Goal: Book appointment/travel/reservation

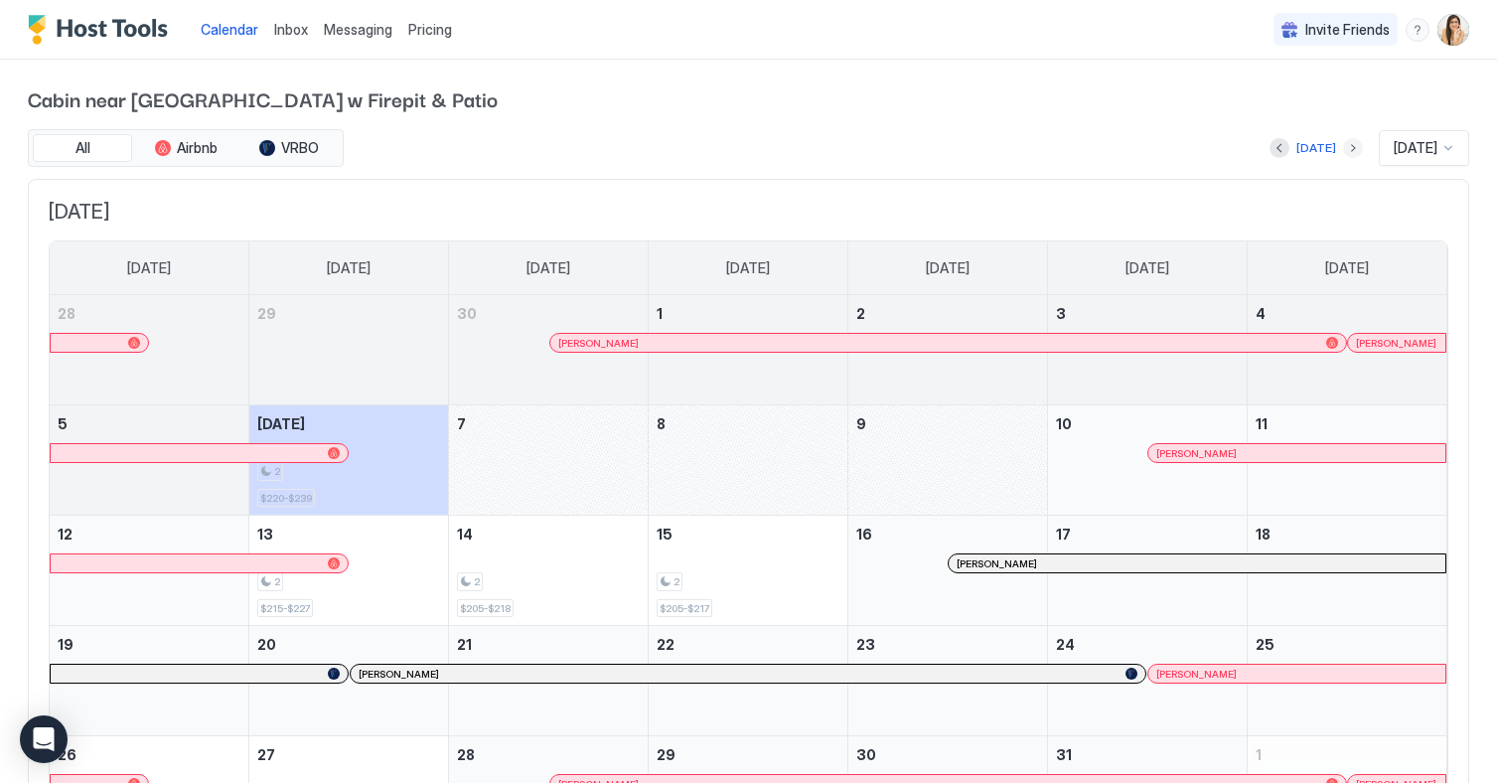
click at [1343, 154] on button "Next month" at bounding box center [1353, 148] width 20 height 20
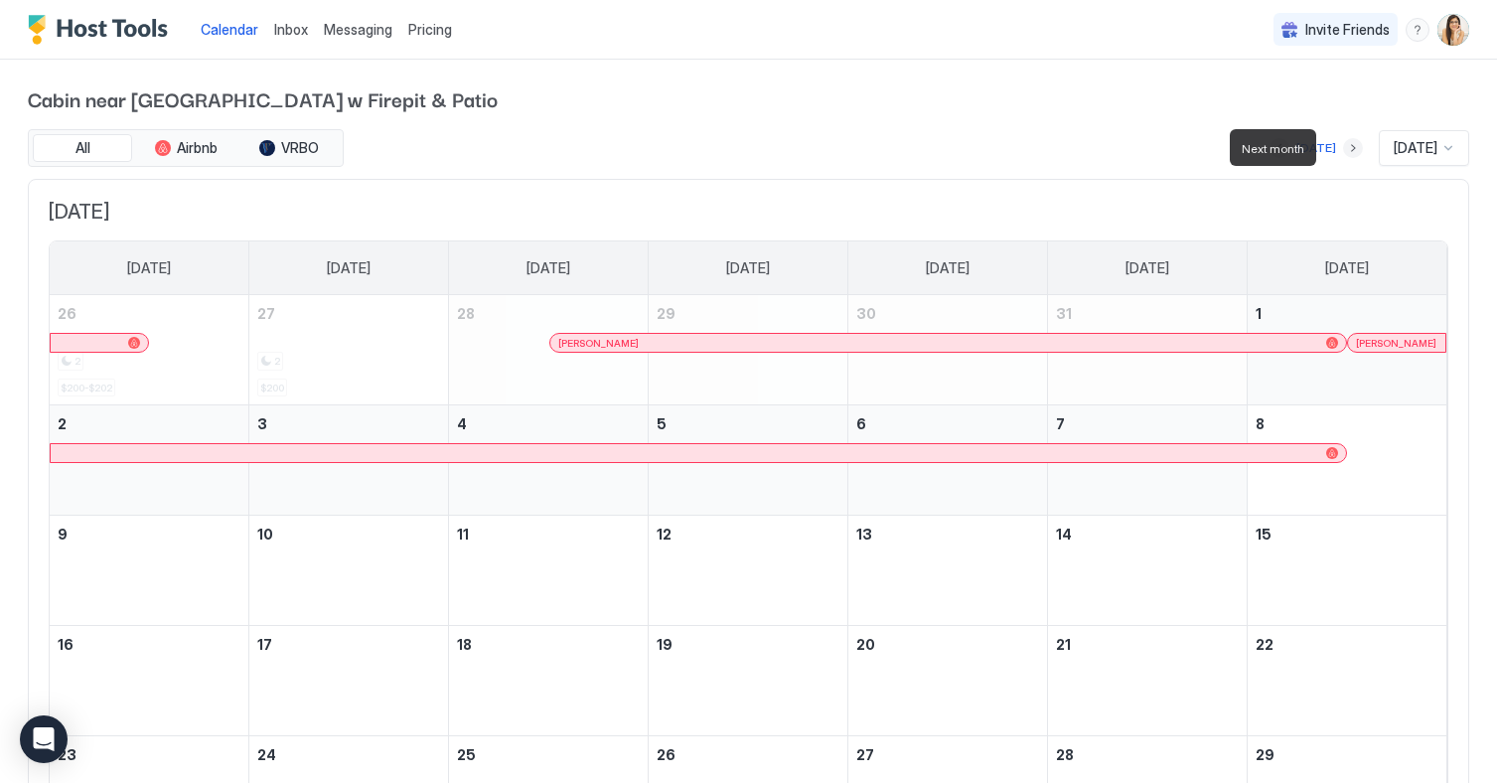
click at [1343, 151] on button "Next month" at bounding box center [1353, 148] width 20 height 20
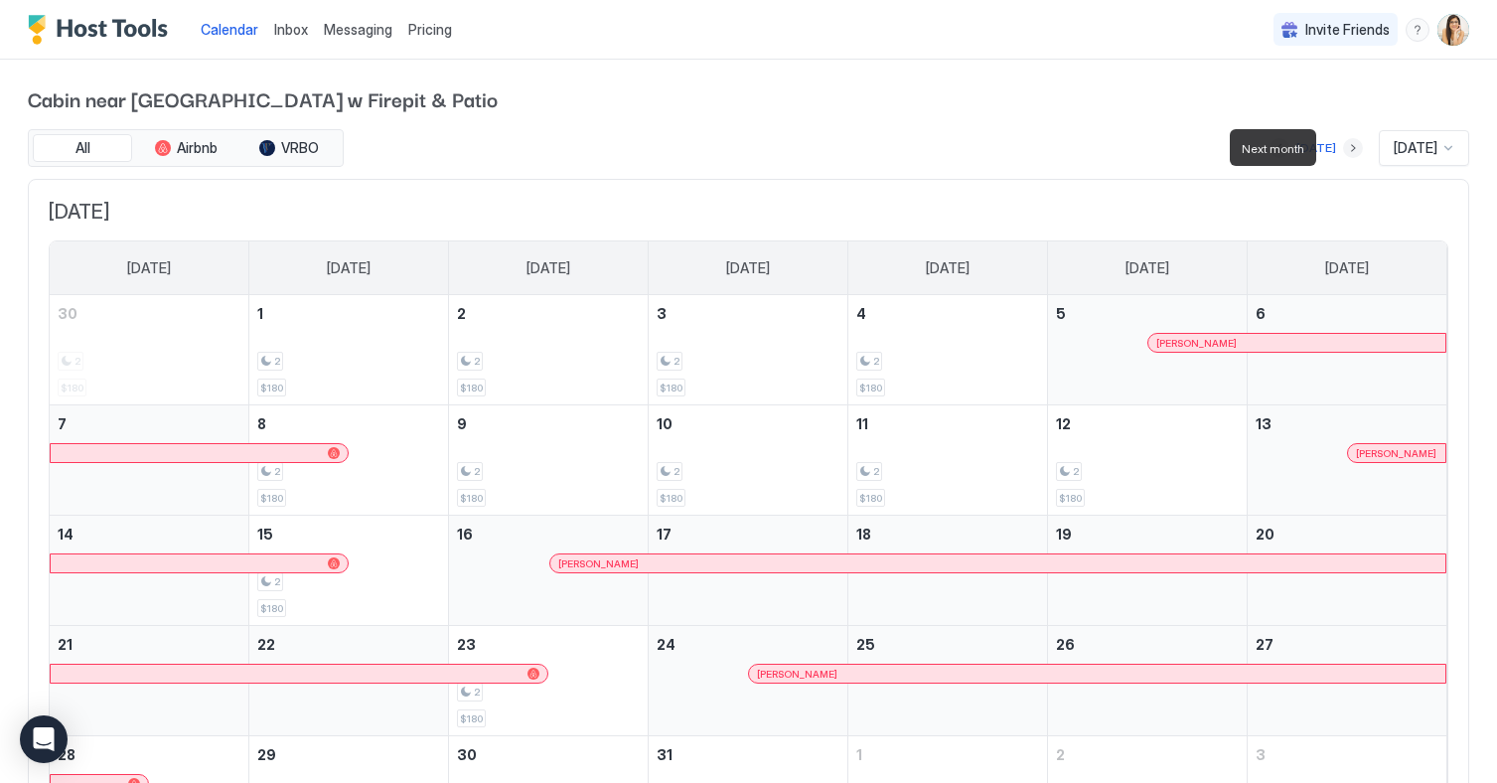
click at [1343, 150] on button "Next month" at bounding box center [1353, 148] width 20 height 20
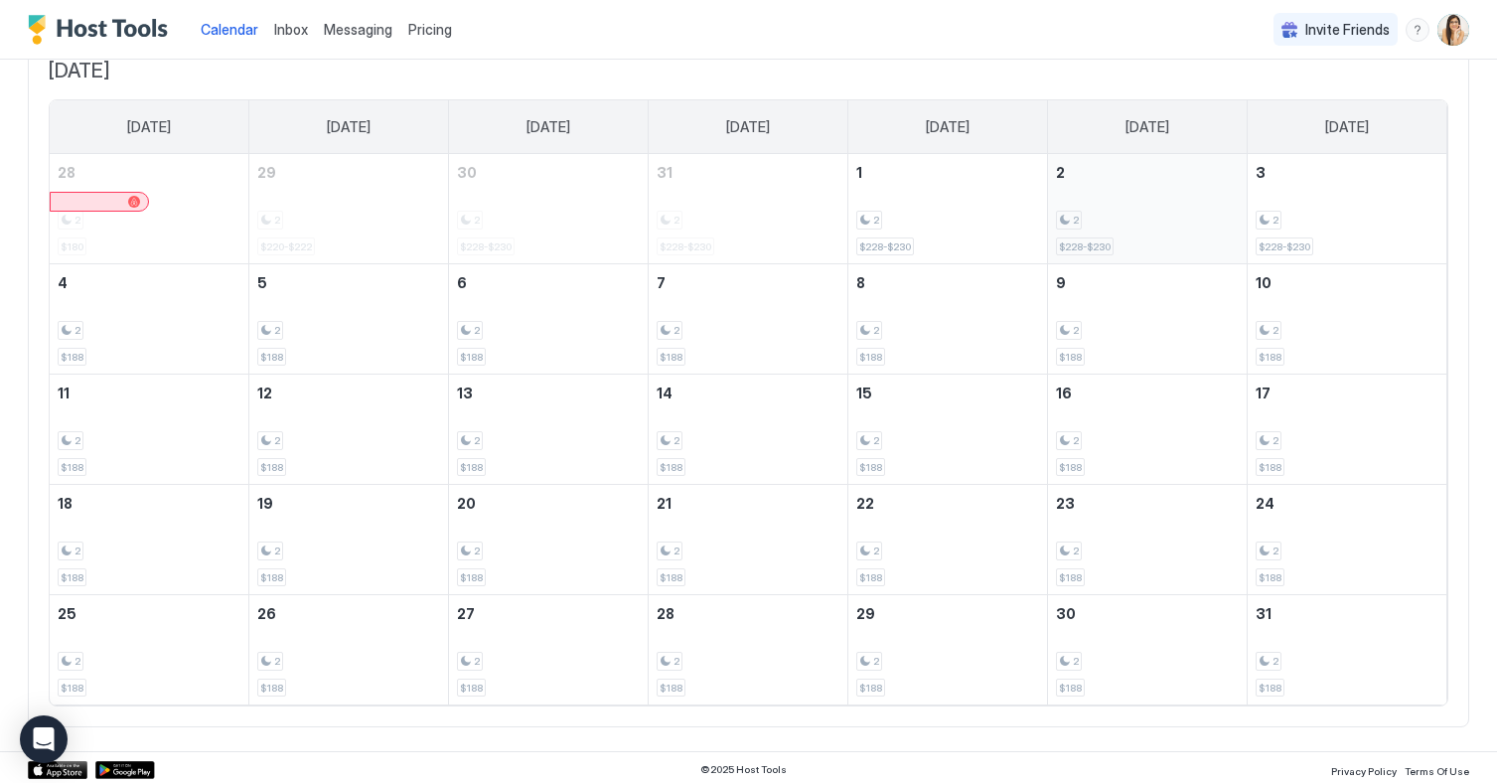
scroll to position [145, 0]
click at [971, 242] on div "2 $228-$230" at bounding box center [947, 204] width 183 height 93
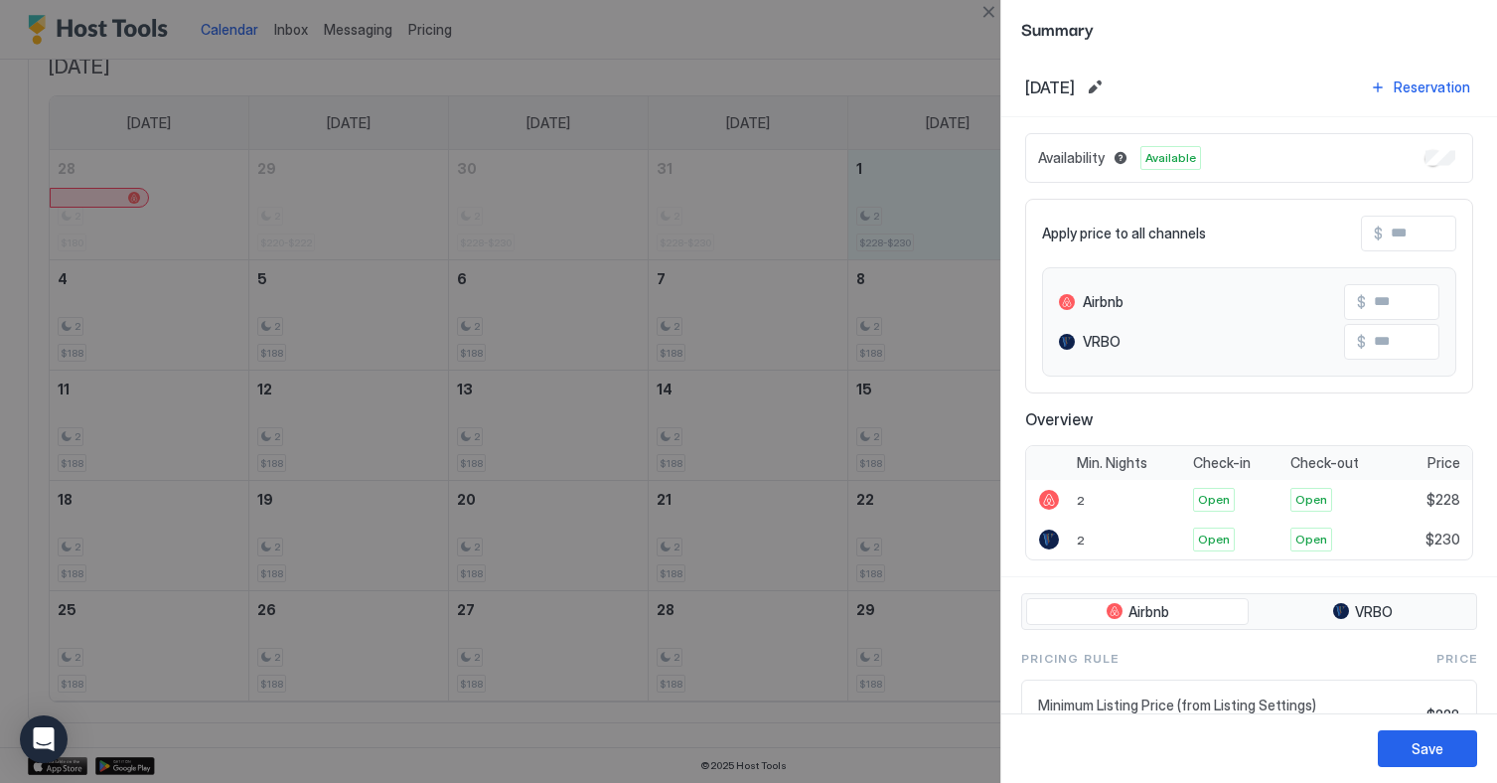
click at [812, 72] on div at bounding box center [748, 391] width 1497 height 783
click at [987, 14] on button "Close" at bounding box center [988, 12] width 24 height 24
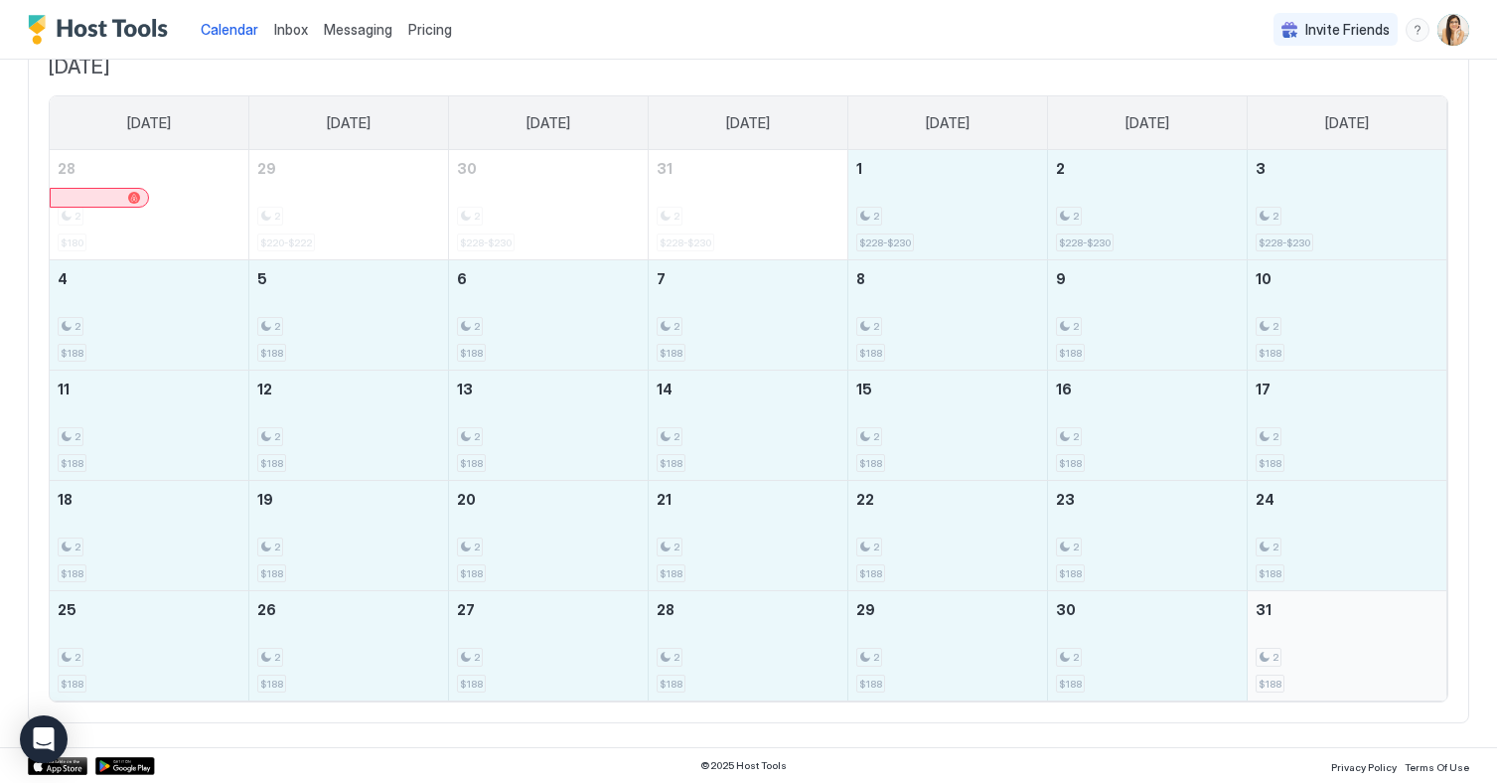
drag, startPoint x: 943, startPoint y: 194, endPoint x: 1299, endPoint y: 656, distance: 583.6
click at [1299, 656] on tbody "28 2 $180 29 2 $220-$222 30 2 $228-$230 31 2 $228-$230 1 2 $228-$230 2 2 $228-$…" at bounding box center [748, 425] width 1396 height 550
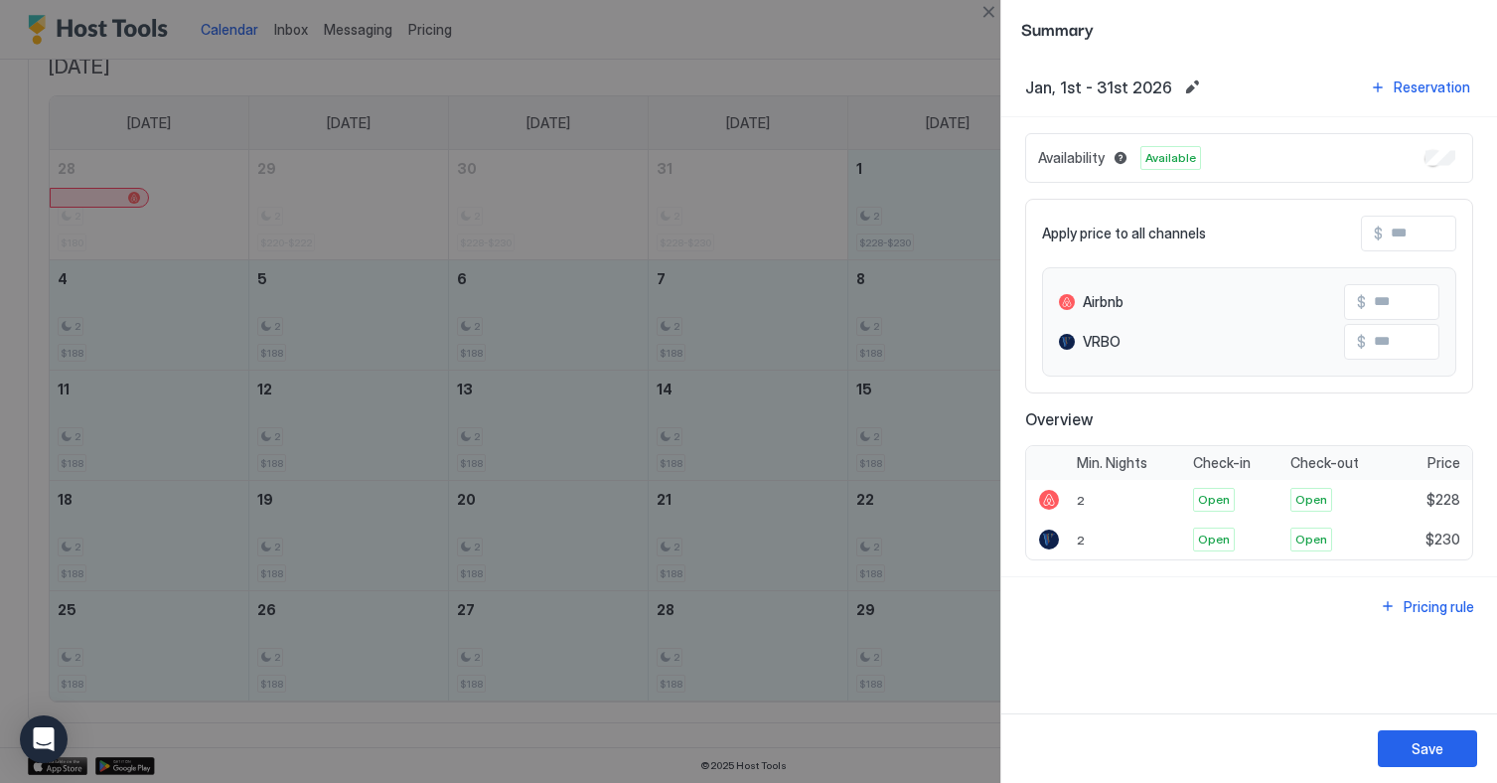
click at [1431, 172] on div "Availability Available" at bounding box center [1249, 158] width 448 height 50
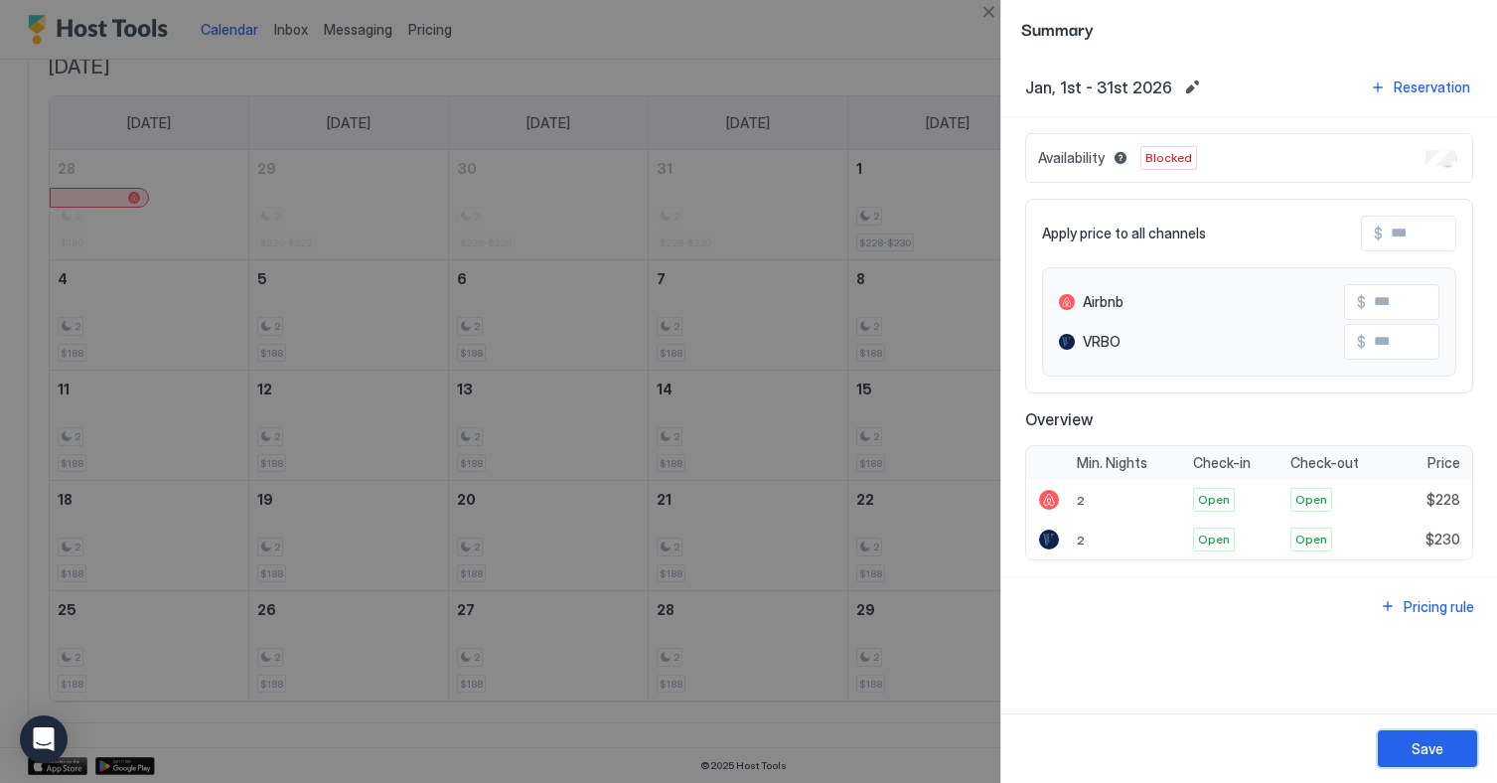
click at [1453, 741] on button "Save" at bounding box center [1426, 748] width 99 height 37
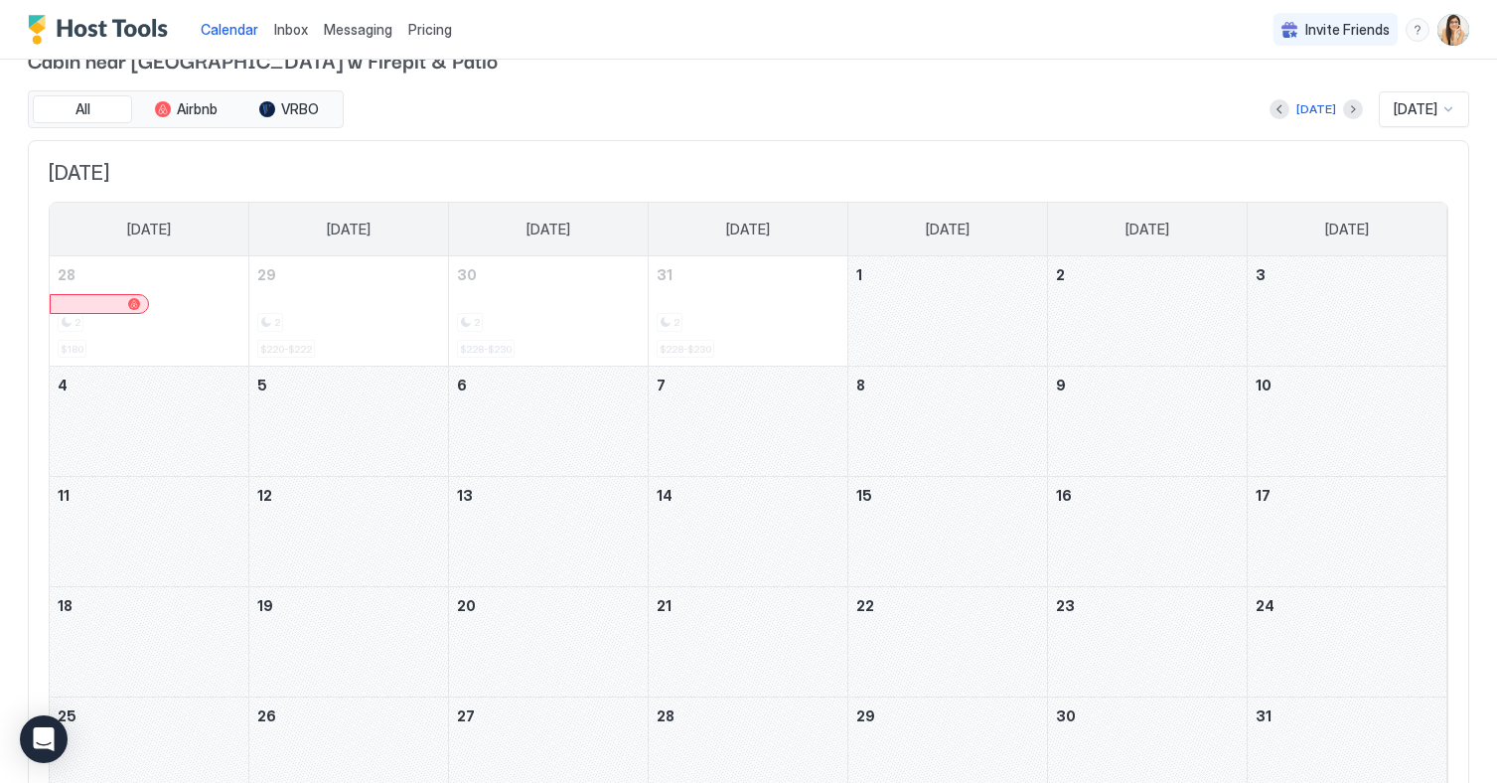
scroll to position [37, 0]
click at [1281, 105] on div at bounding box center [1279, 111] width 20 height 20
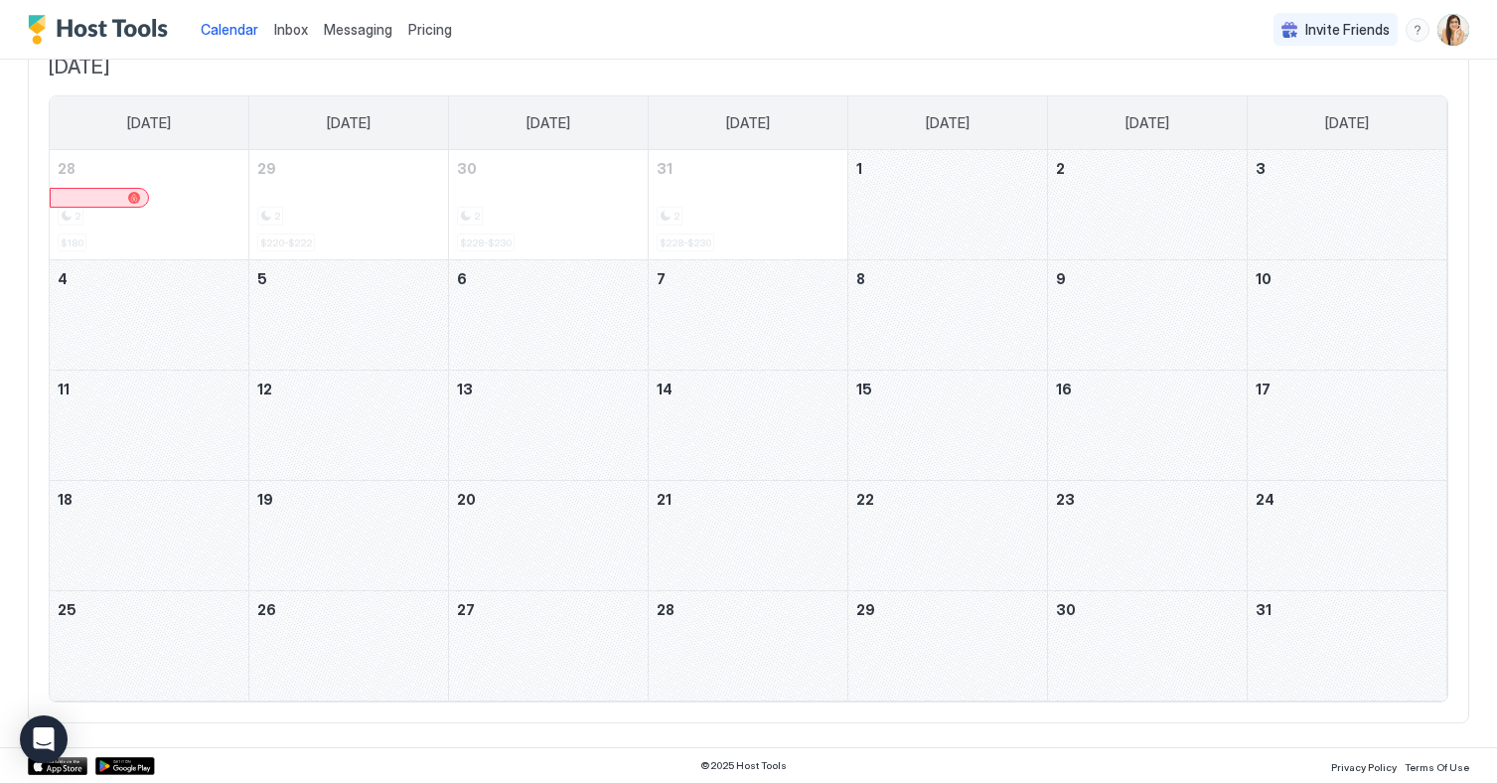
scroll to position [0, 0]
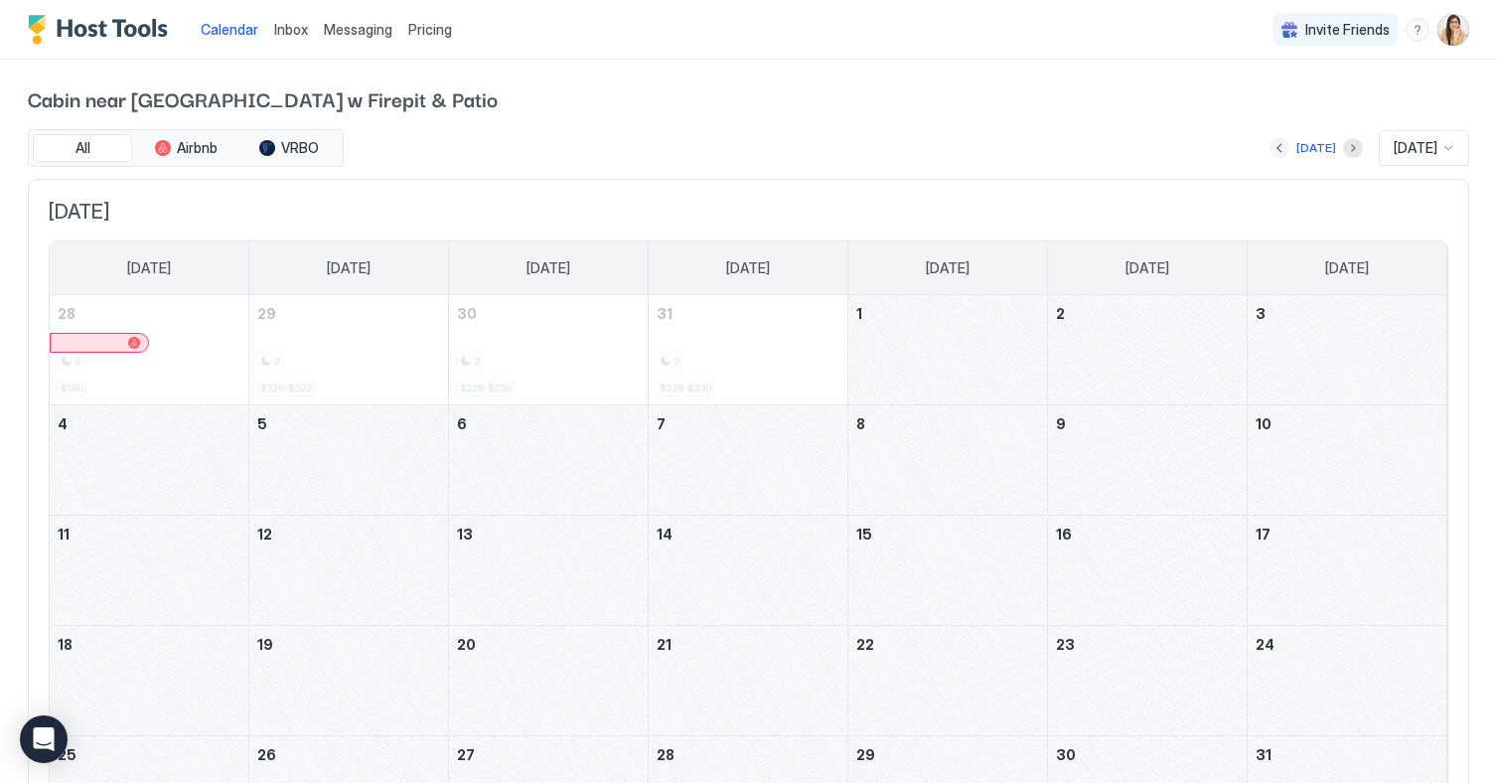
click at [1272, 143] on button "Previous month" at bounding box center [1279, 148] width 20 height 20
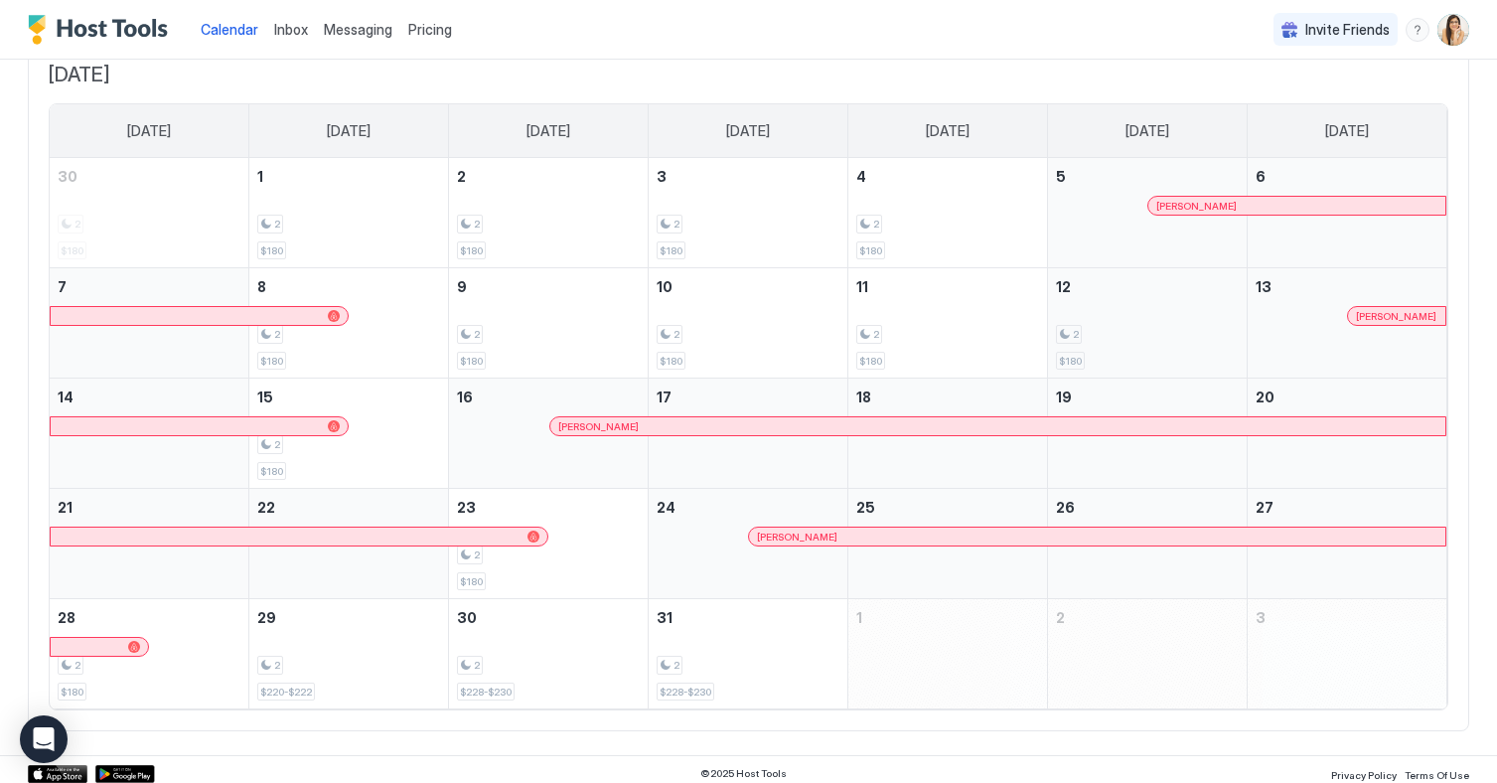
scroll to position [145, 0]
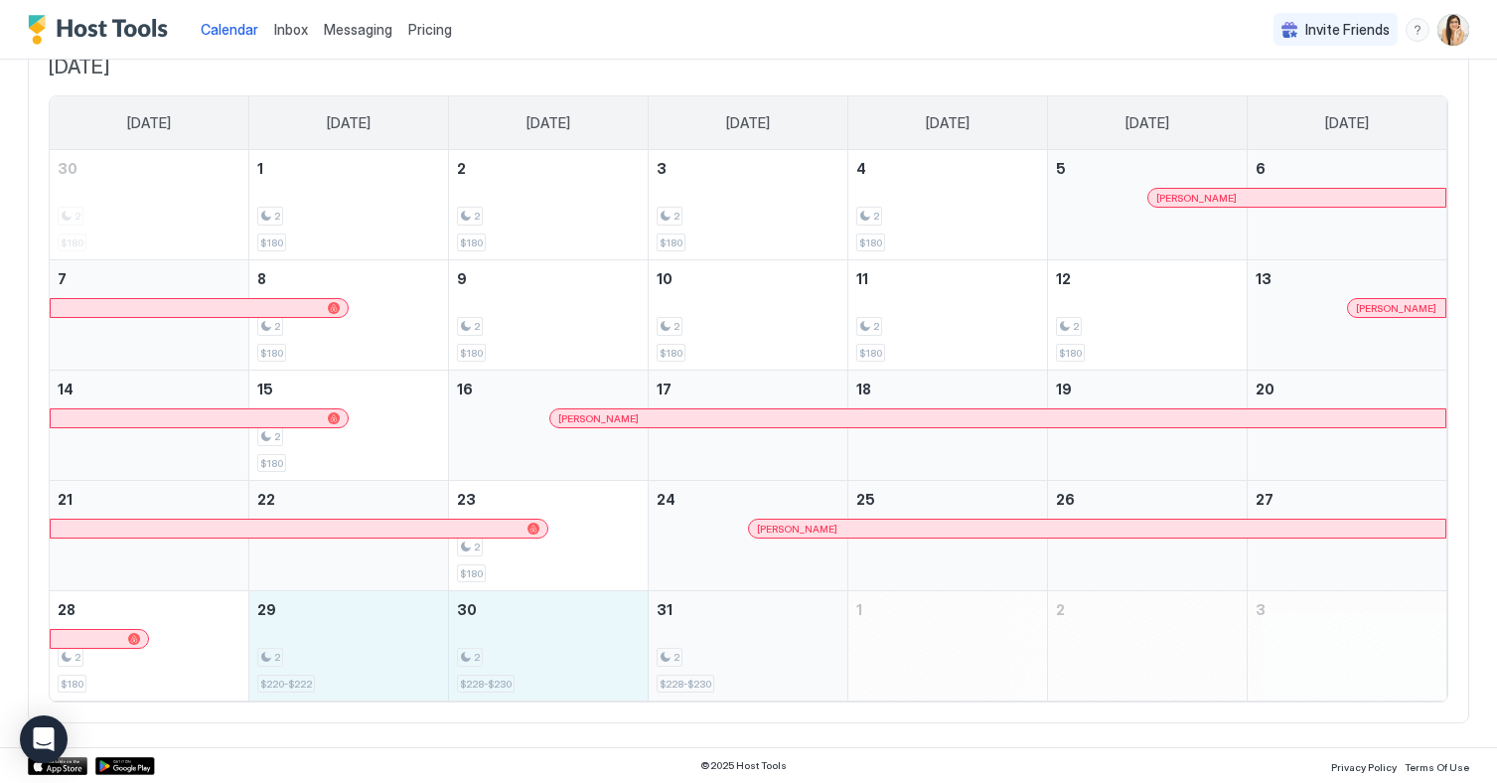
drag, startPoint x: 328, startPoint y: 627, endPoint x: 731, endPoint y: 665, distance: 405.0
click at [731, 665] on tr "28 2 $180 29 2 $220-$222 30 2 $228-$230 31 2 $228-$230 1 2 3" at bounding box center [748, 646] width 1396 height 110
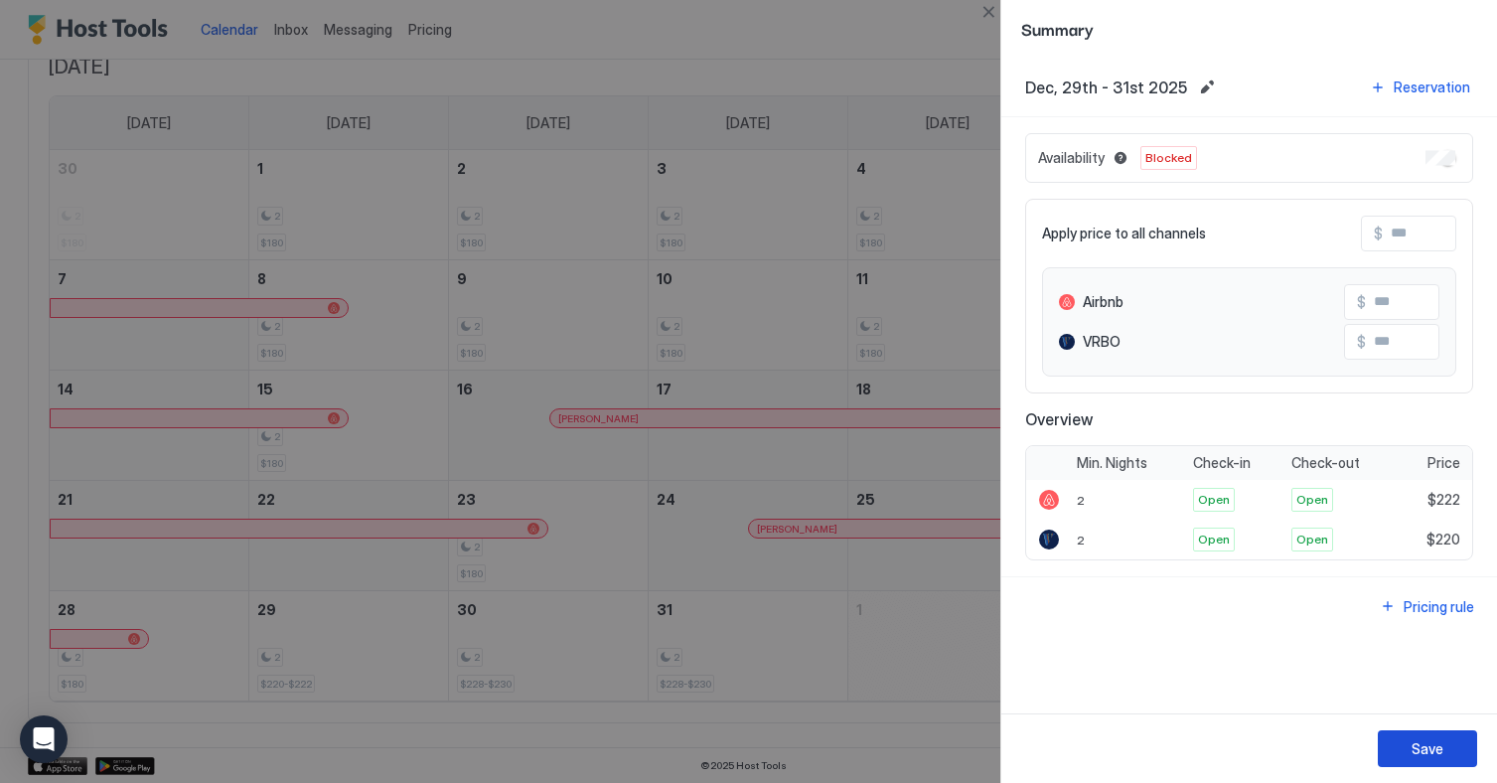
click at [1461, 745] on button "Save" at bounding box center [1426, 748] width 99 height 37
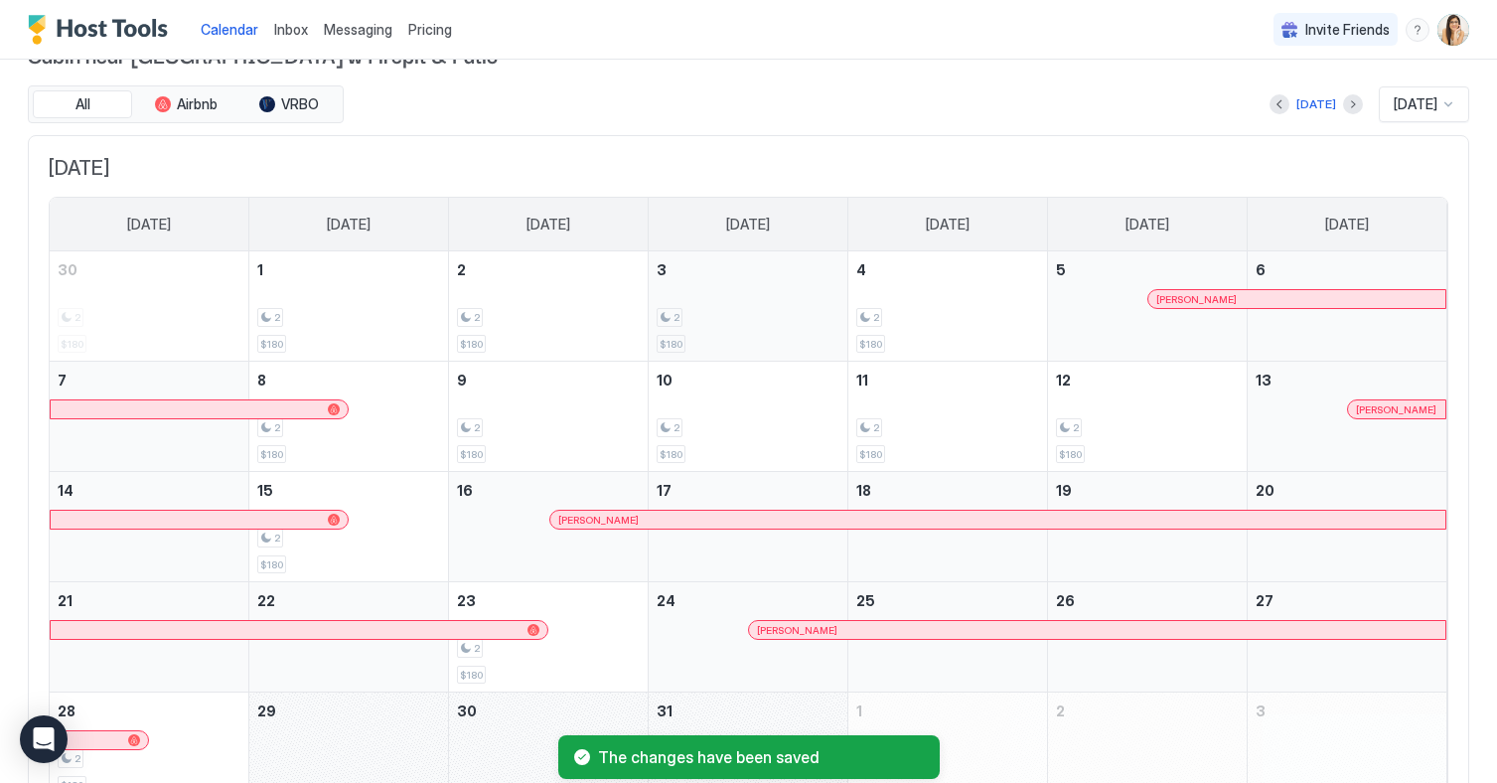
scroll to position [0, 0]
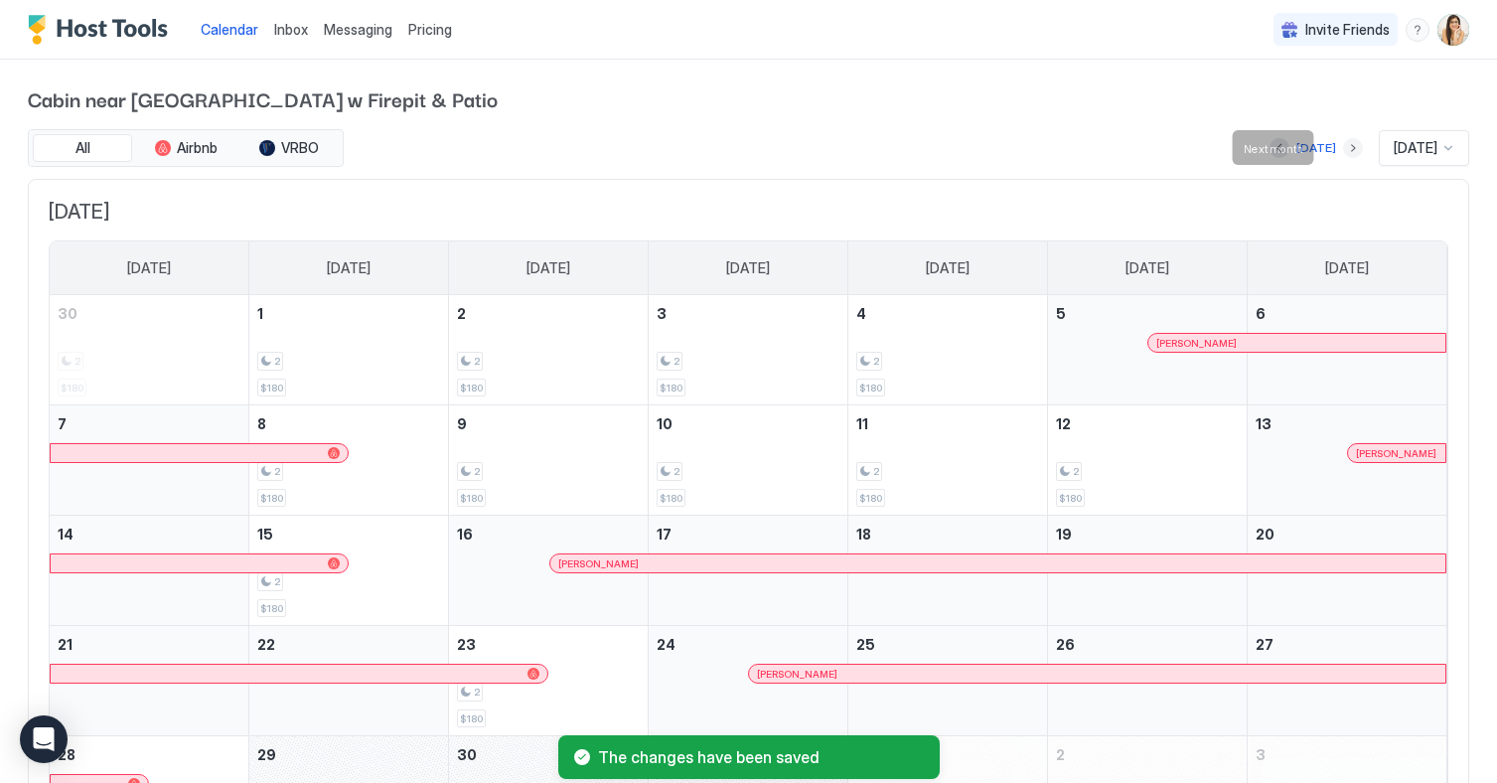
click at [1343, 155] on button "Next month" at bounding box center [1353, 148] width 20 height 20
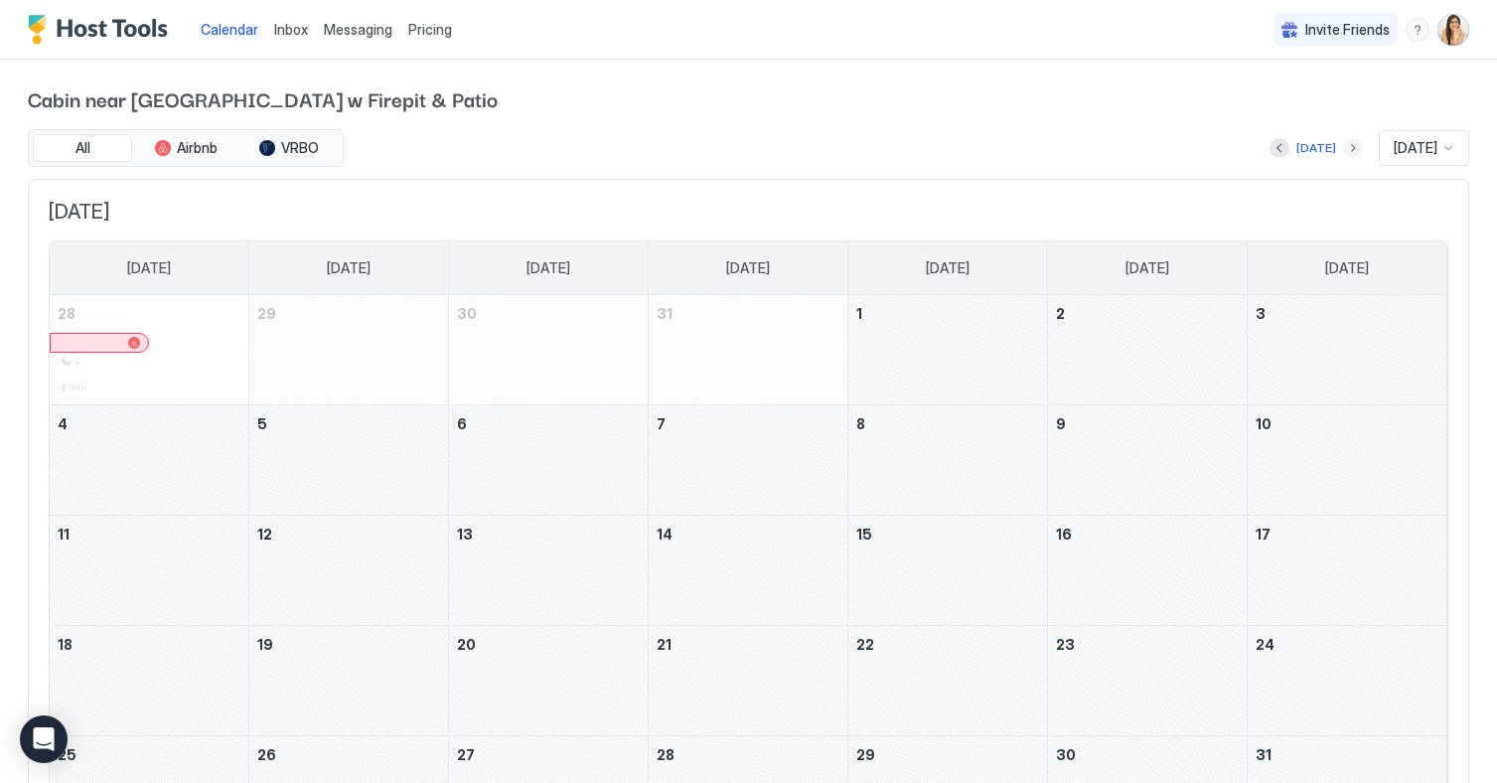
click at [1344, 149] on button "Next month" at bounding box center [1353, 148] width 20 height 20
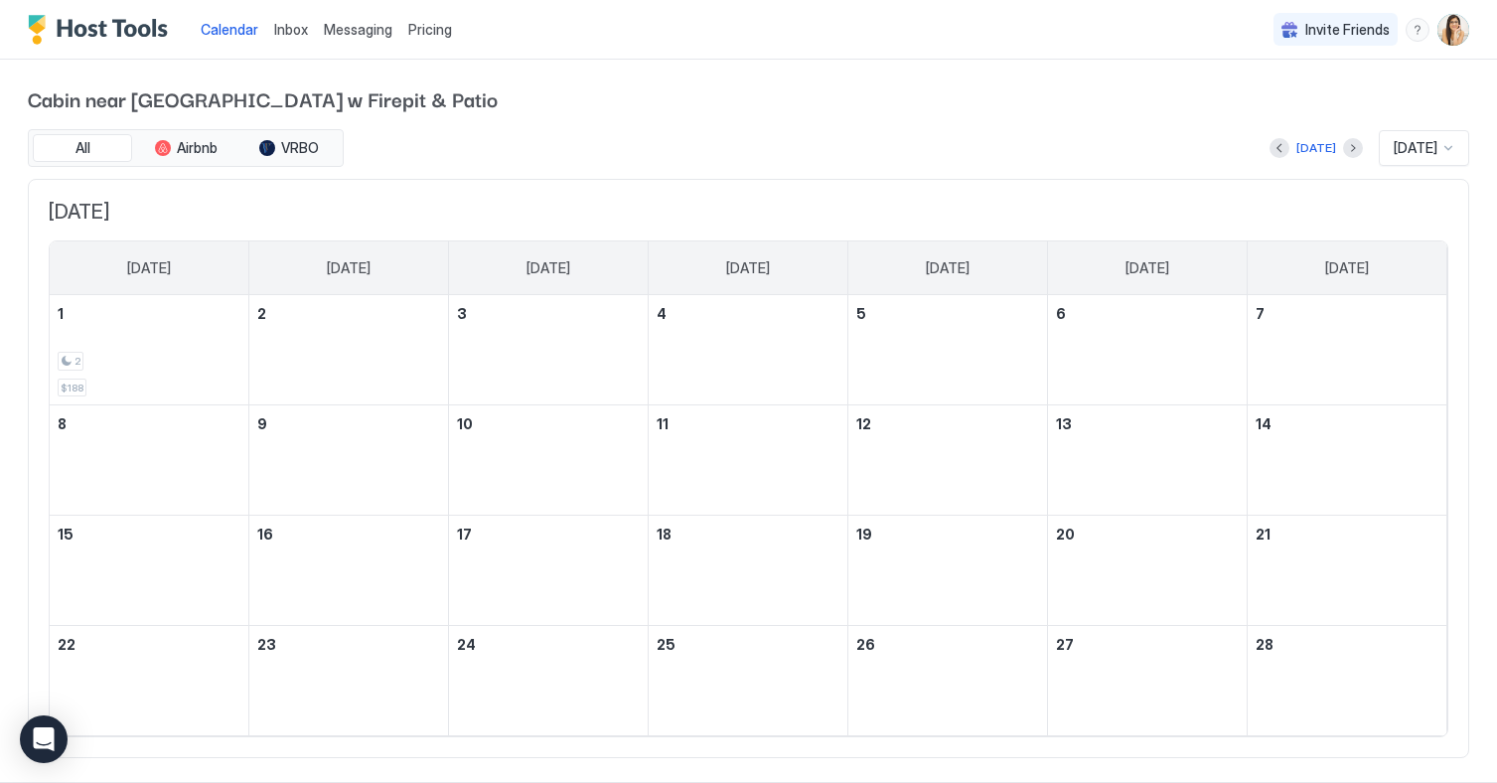
scroll to position [35, 0]
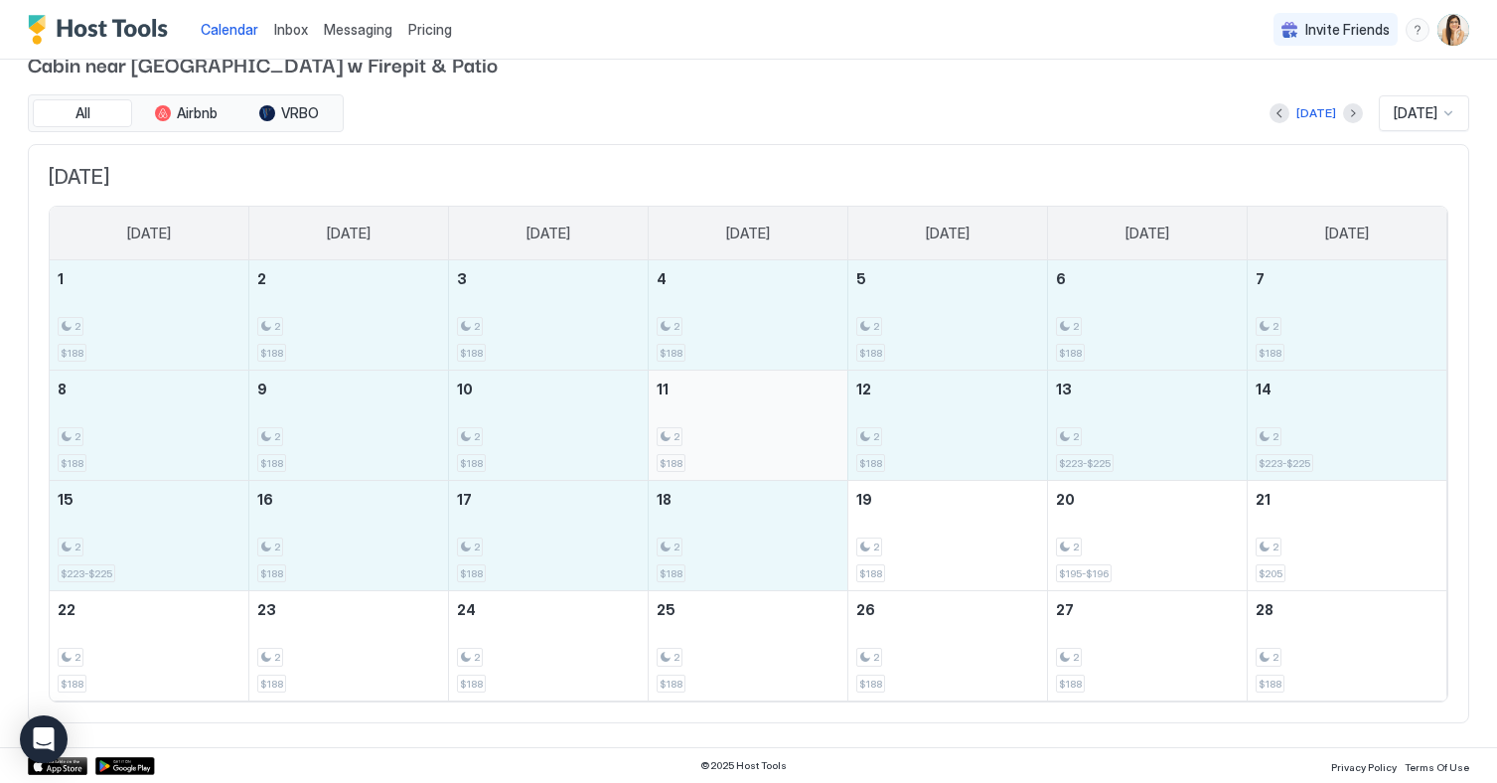
drag, startPoint x: 181, startPoint y: 313, endPoint x: 677, endPoint y: 375, distance: 500.5
click at [677, 375] on tbody "1 2 $188 2 2 $188 3 2 $188 4 2 $188 5 2 $188 6 2 $188 7 2 $188 8 2 $188 9 2 $18…" at bounding box center [748, 480] width 1396 height 440
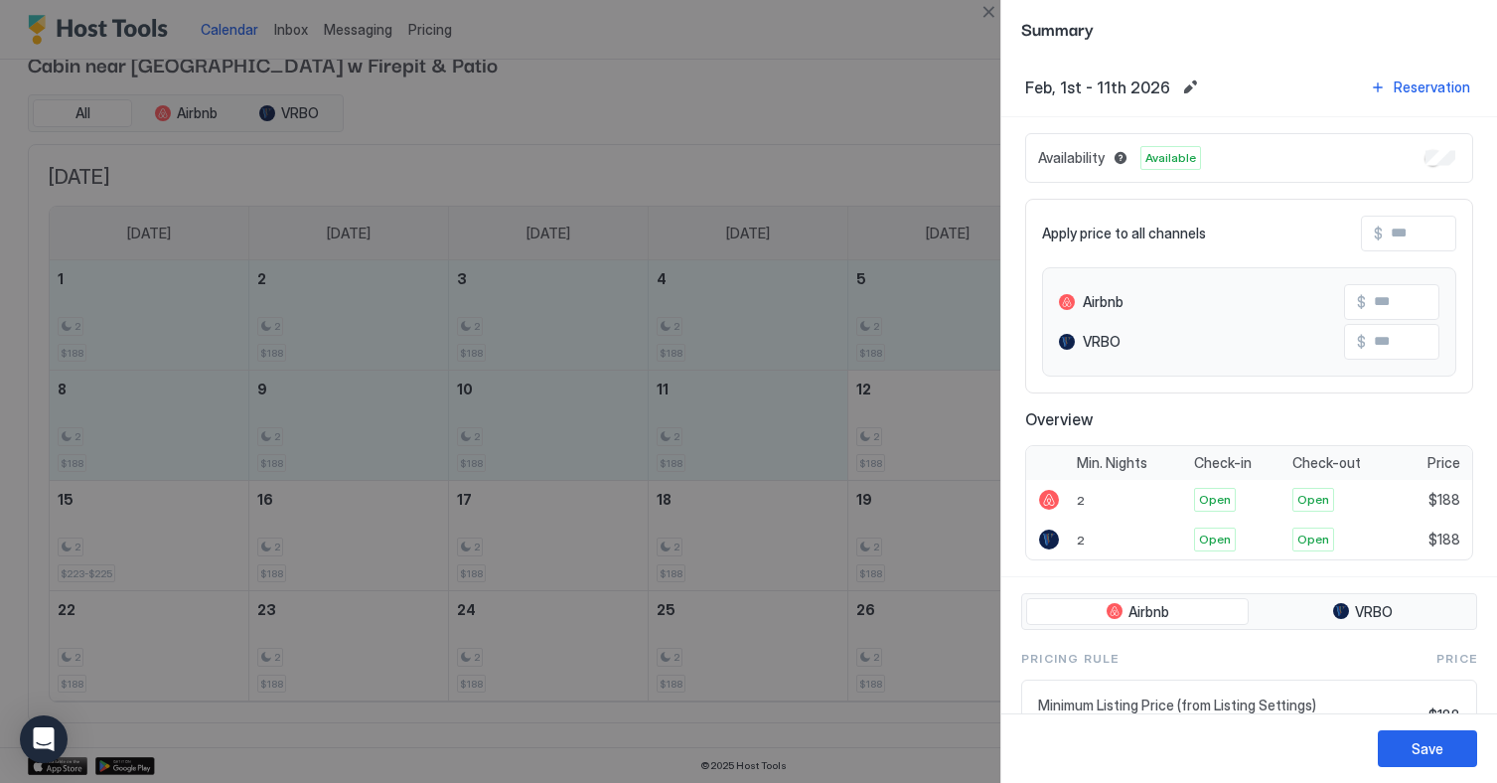
click at [653, 146] on div at bounding box center [748, 391] width 1497 height 783
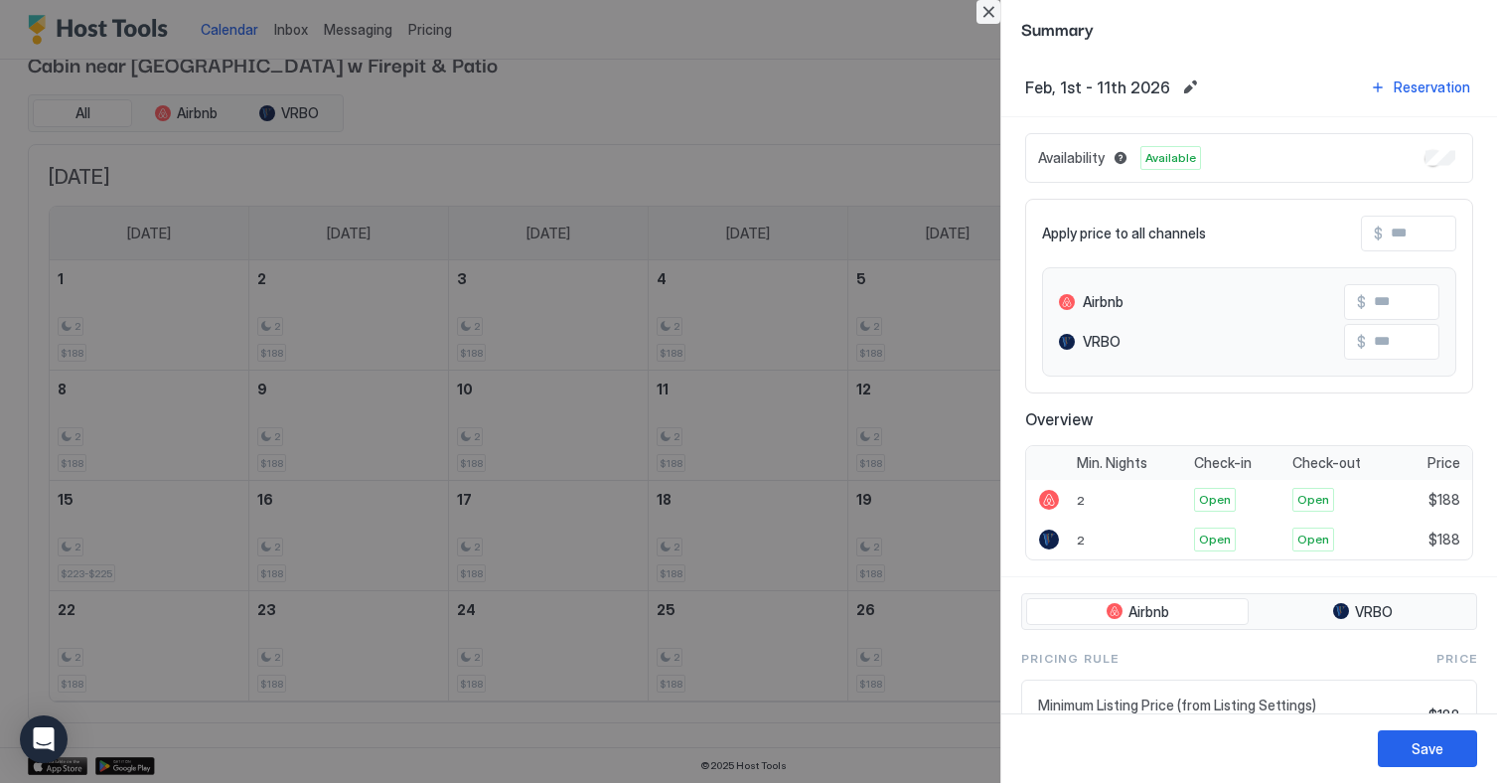
click at [978, 16] on button "Close" at bounding box center [988, 12] width 24 height 24
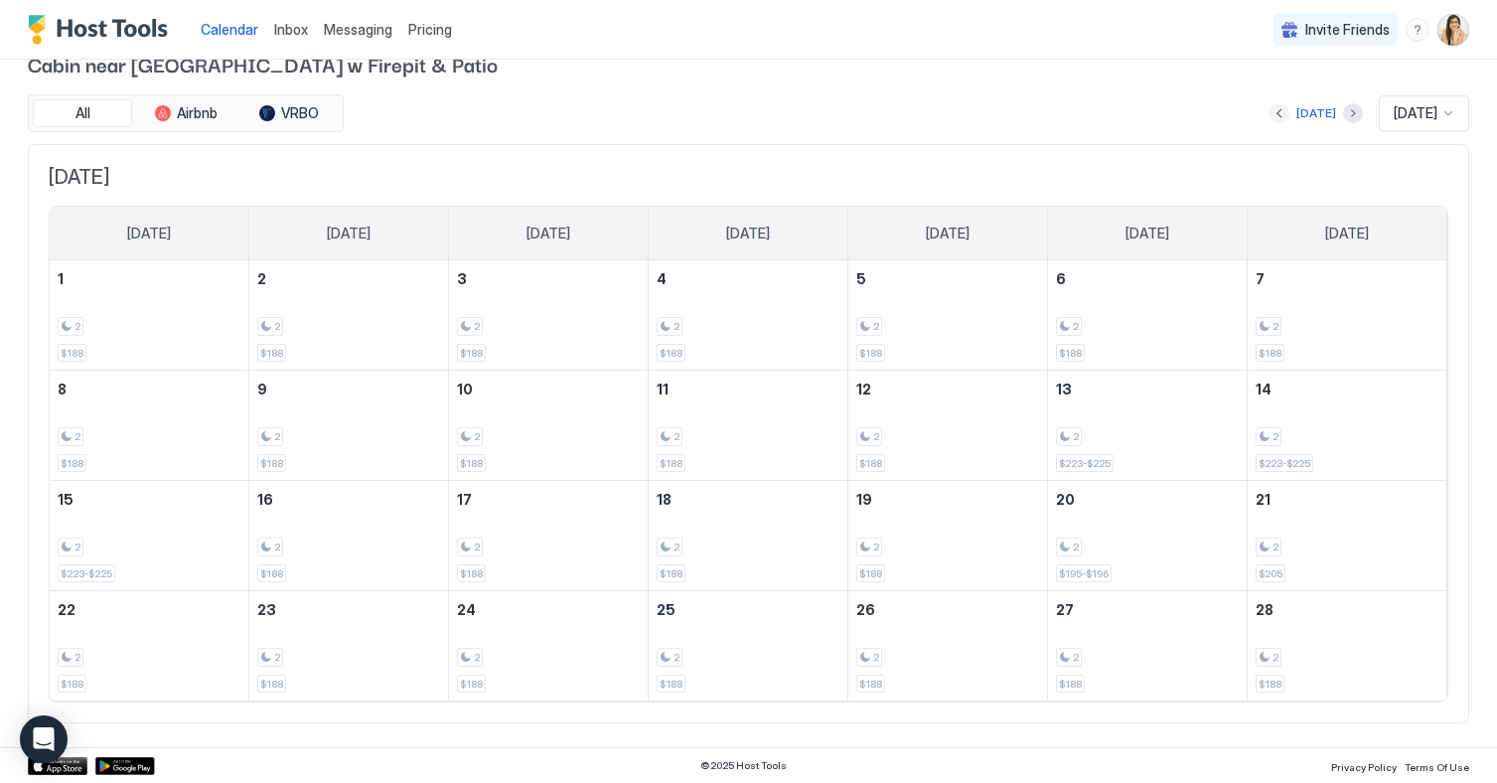
click at [1271, 111] on button "Previous month" at bounding box center [1279, 113] width 20 height 20
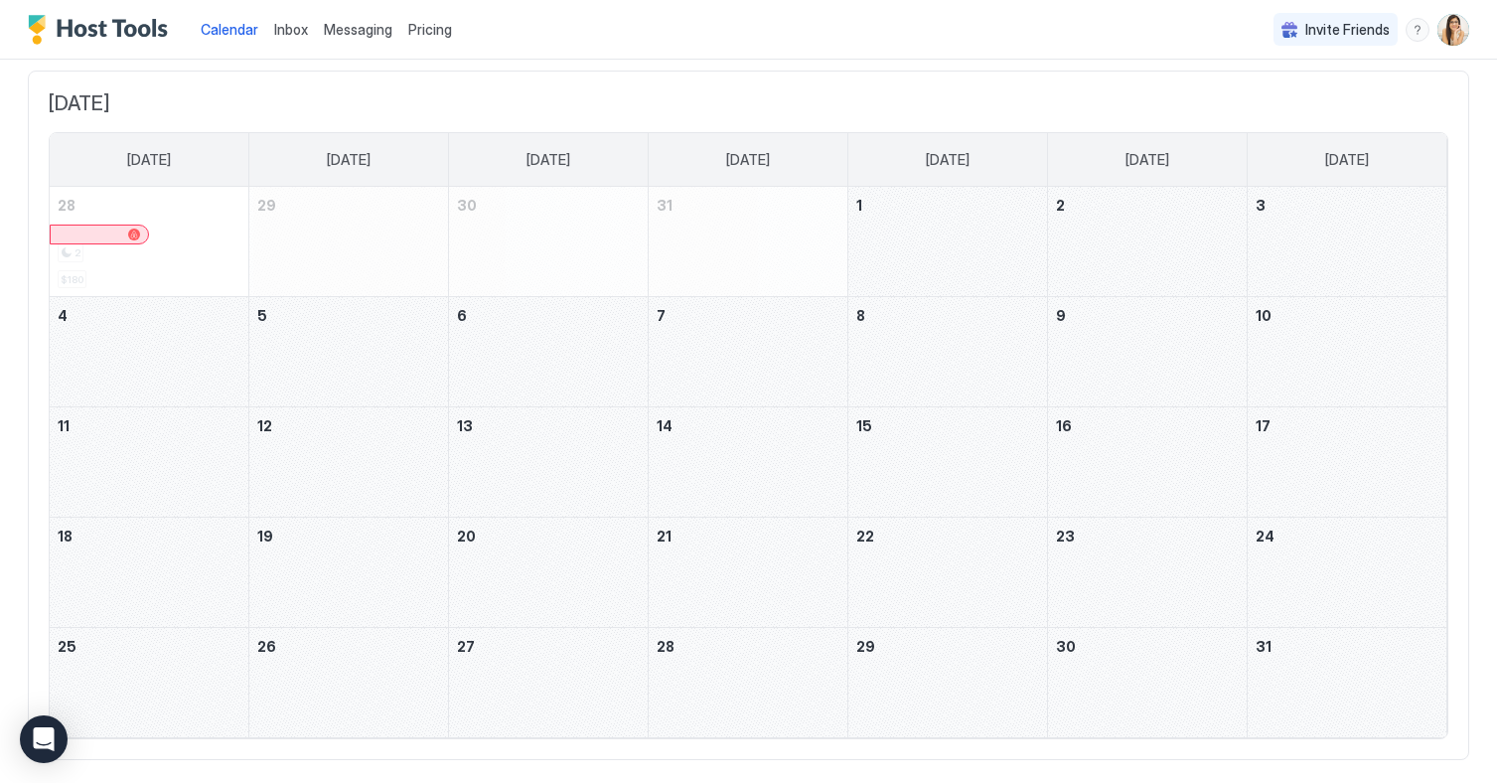
scroll to position [6, 0]
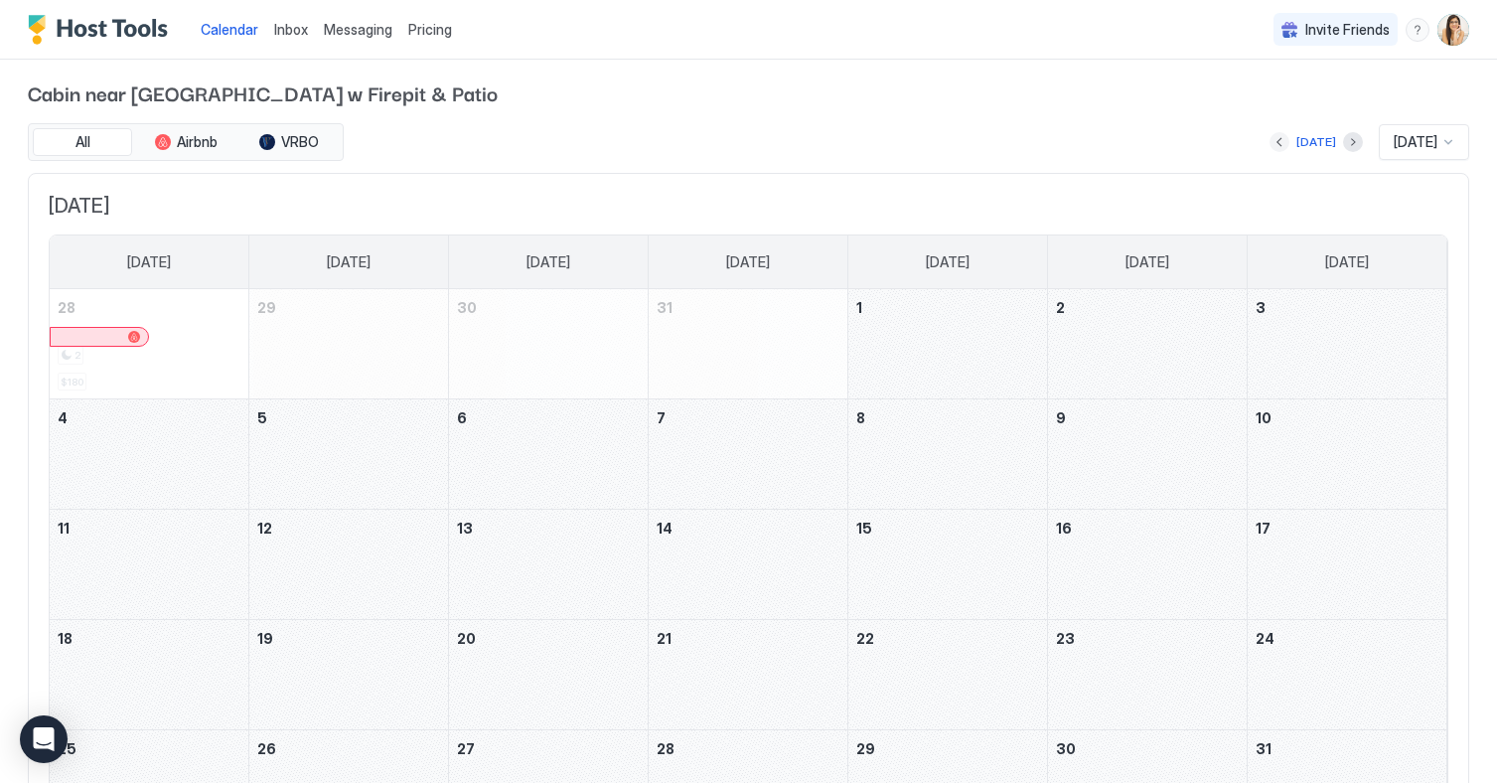
click at [1269, 143] on button "Previous month" at bounding box center [1279, 142] width 20 height 20
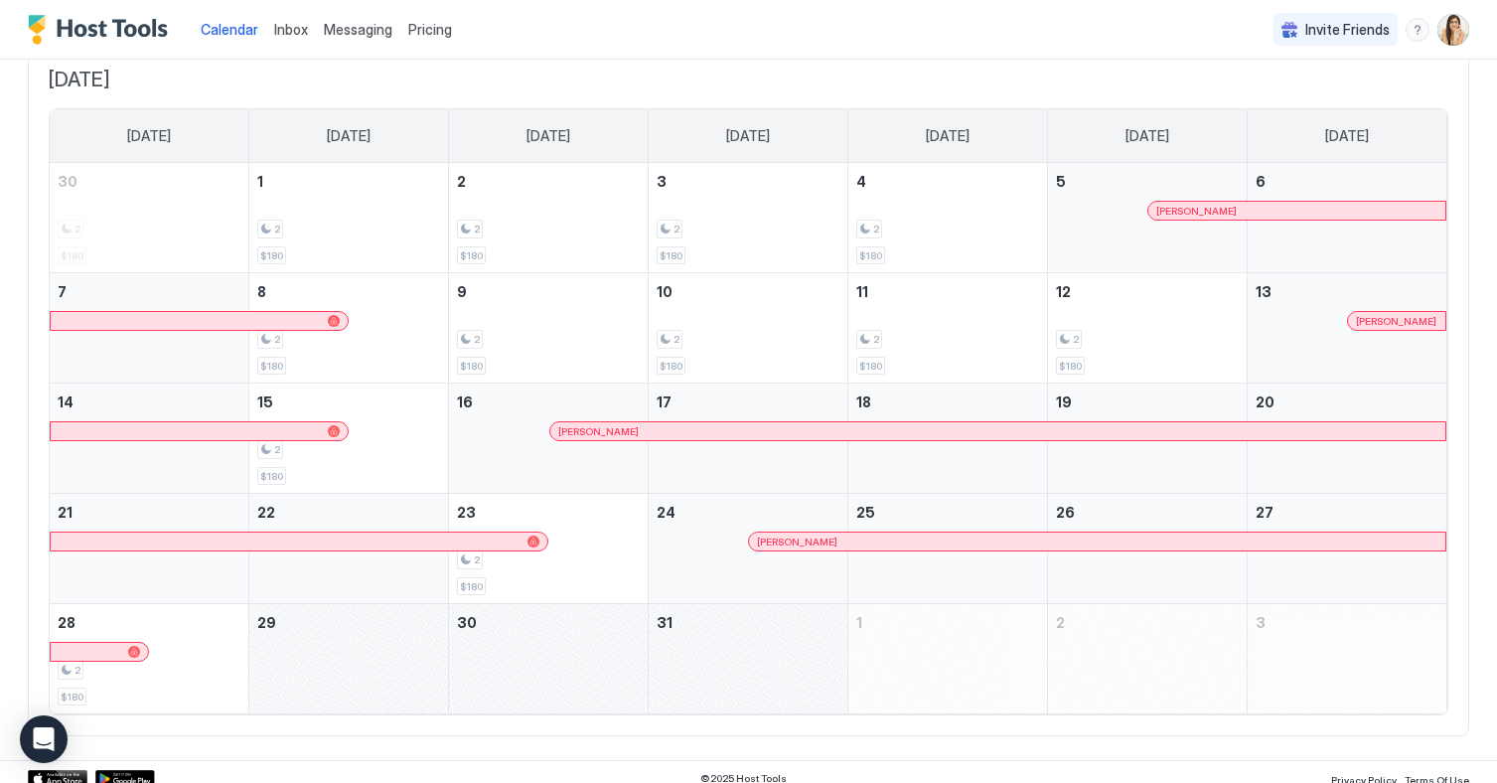
scroll to position [125, 0]
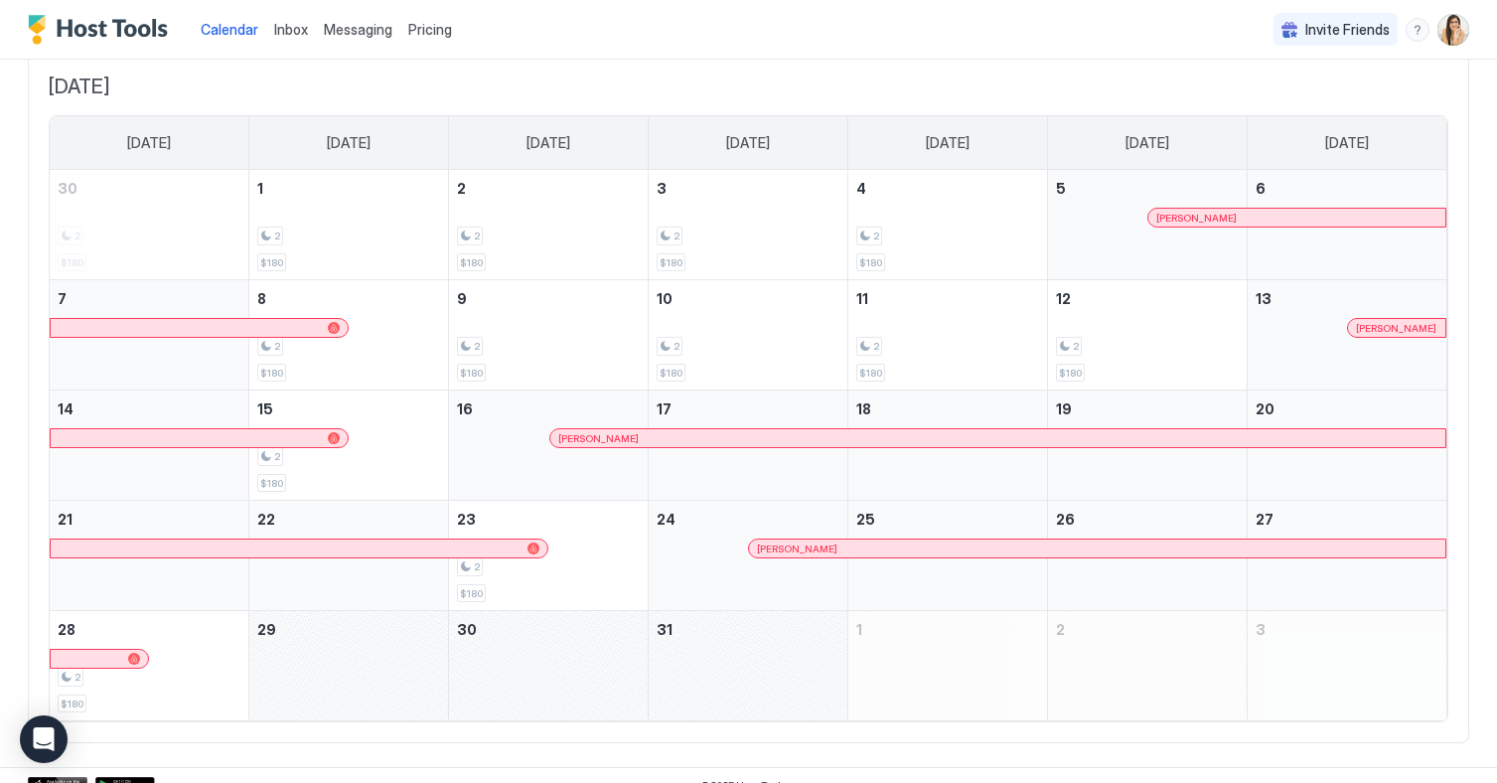
click at [1214, 216] on div "[PERSON_NAME]" at bounding box center [1296, 218] width 281 height 13
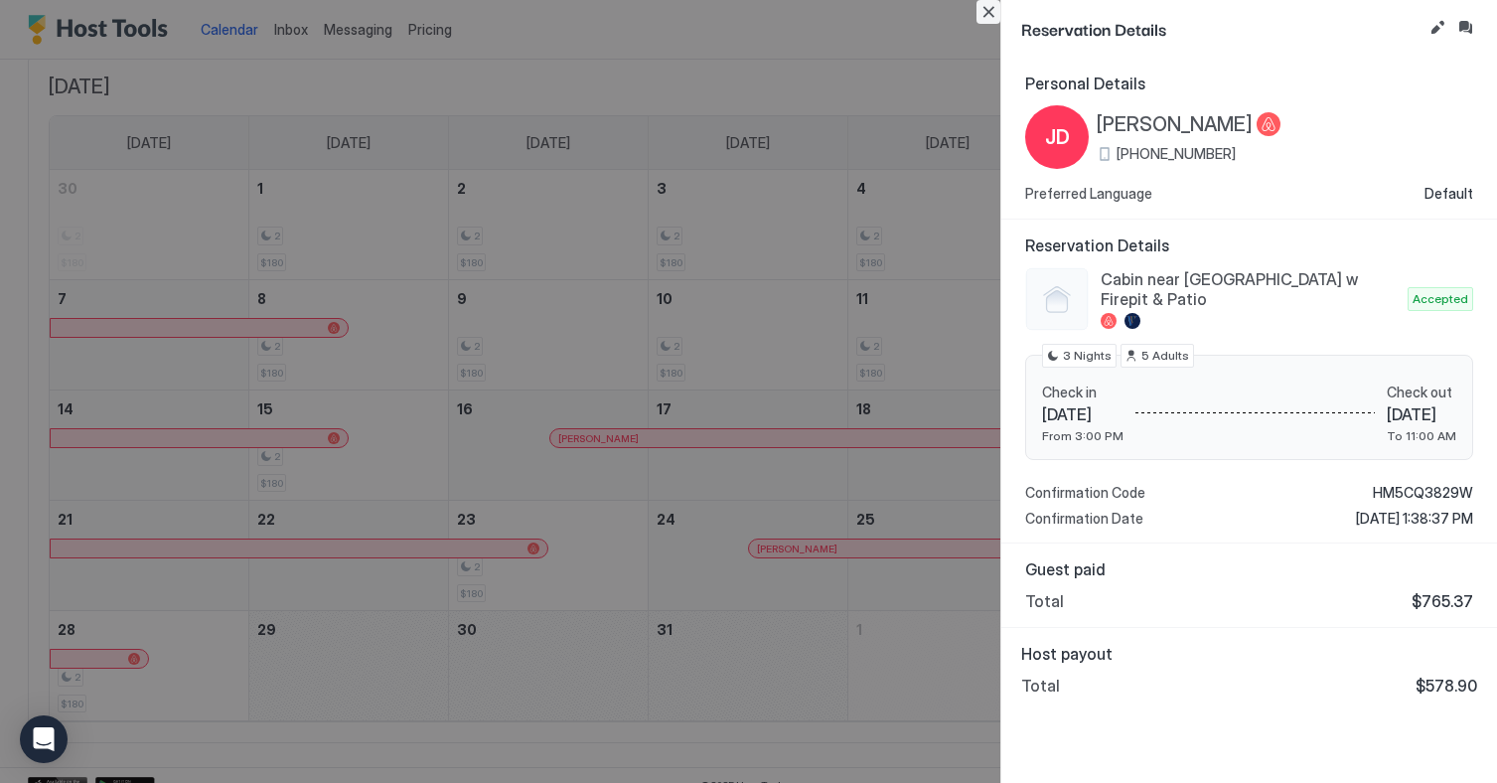
click at [991, 18] on button "Close" at bounding box center [988, 12] width 24 height 24
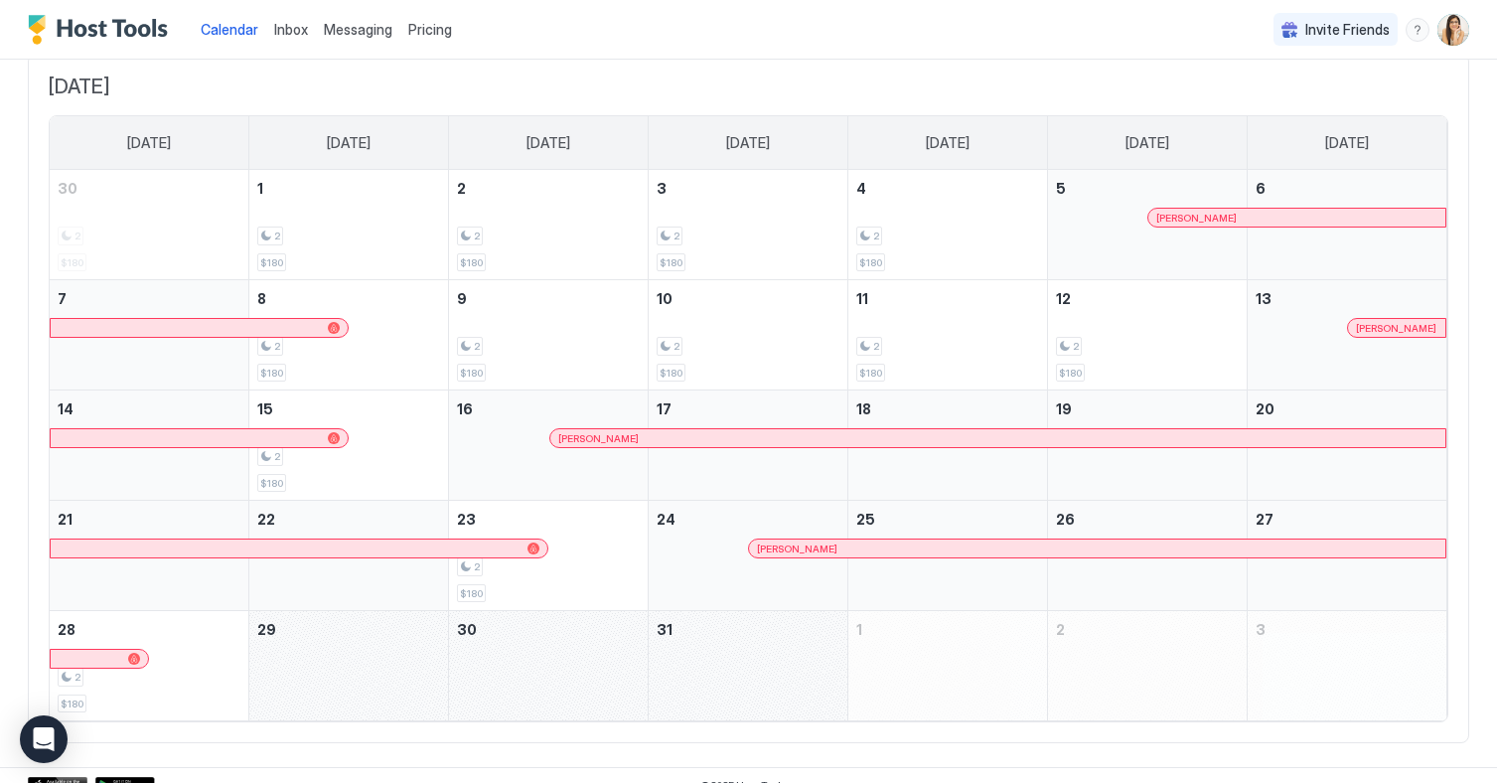
click at [1391, 329] on span "[PERSON_NAME]" at bounding box center [1396, 328] width 80 height 13
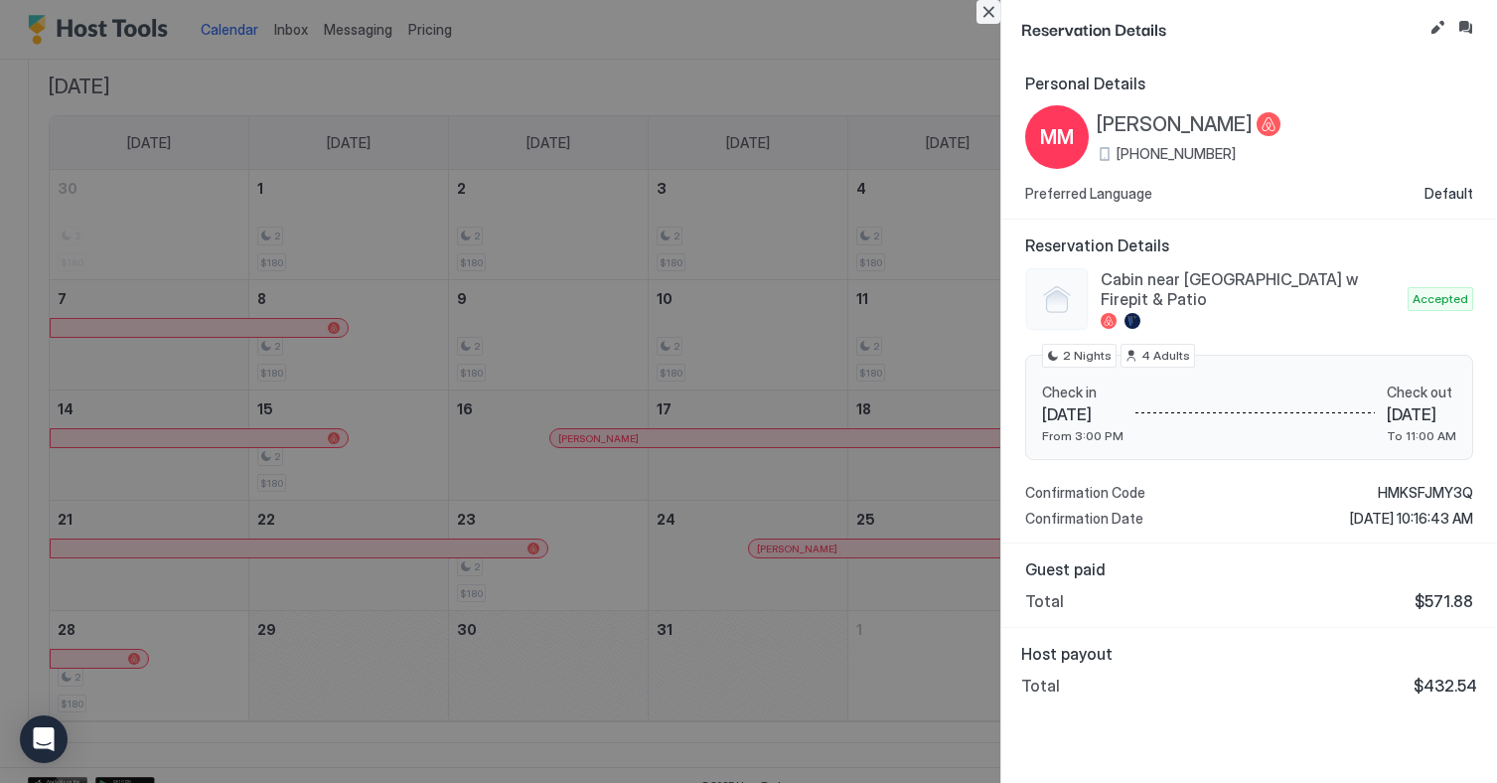
click at [980, 12] on button "Close" at bounding box center [988, 12] width 24 height 24
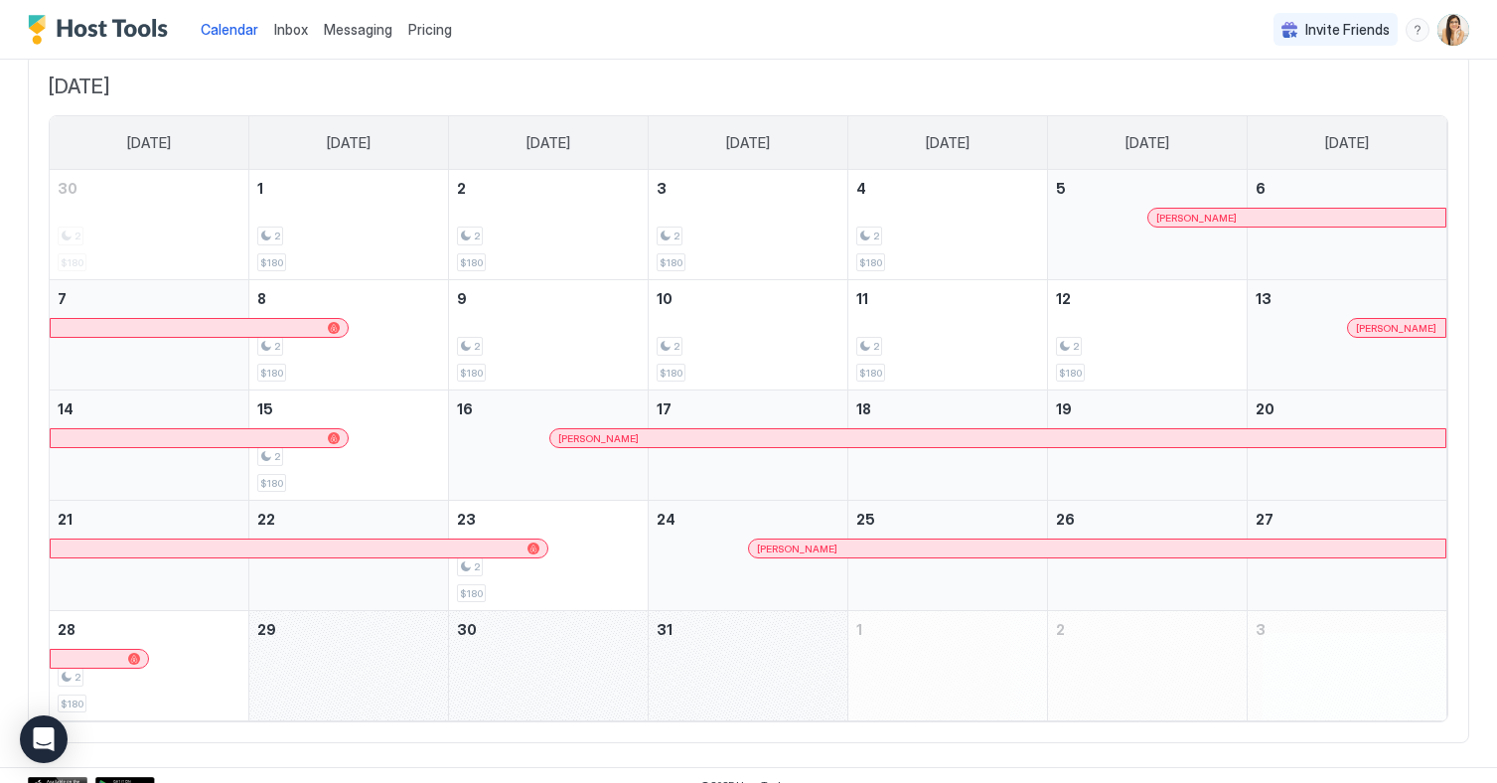
click at [932, 433] on div "[PERSON_NAME]" at bounding box center [997, 438] width 879 height 13
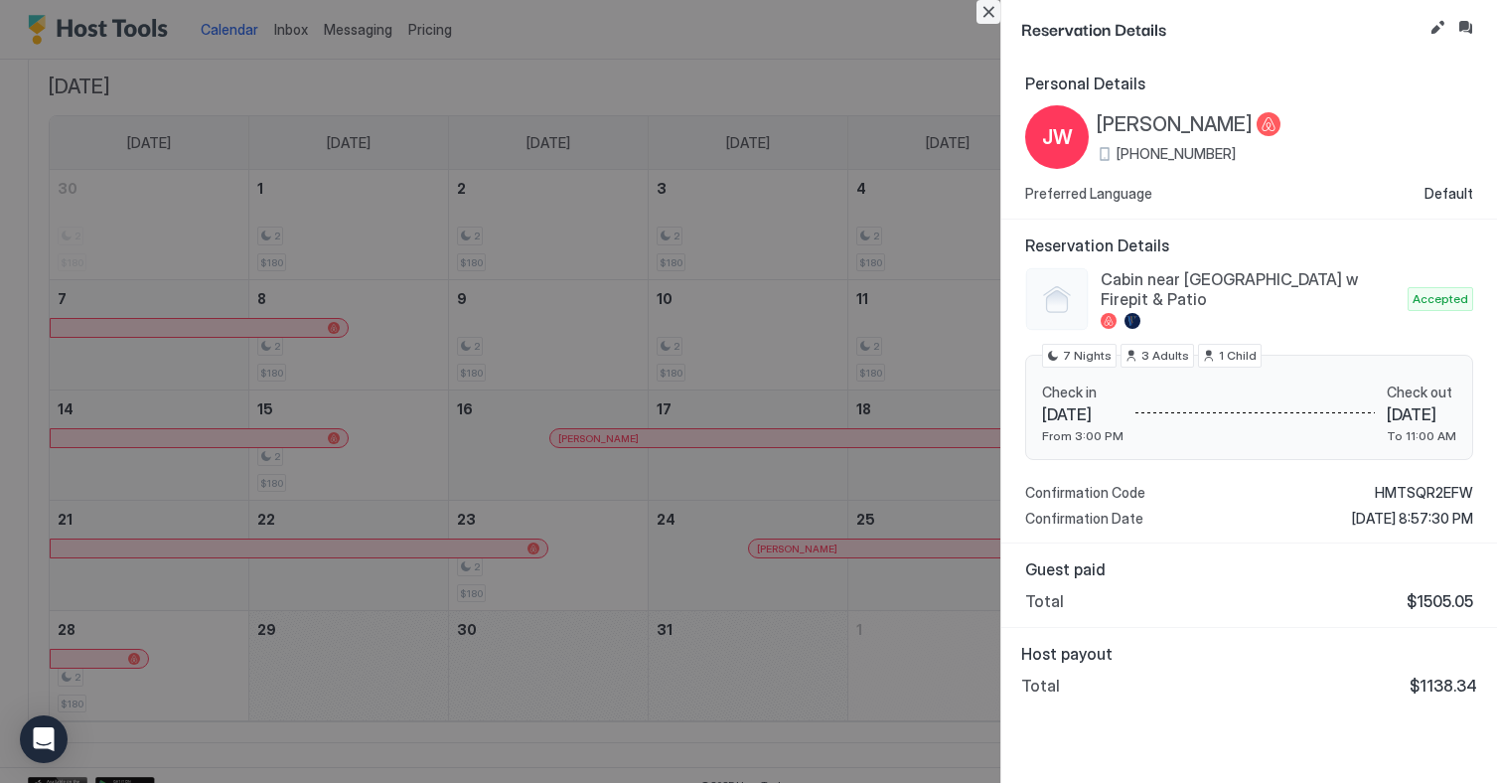
click at [988, 22] on button "Close" at bounding box center [988, 12] width 24 height 24
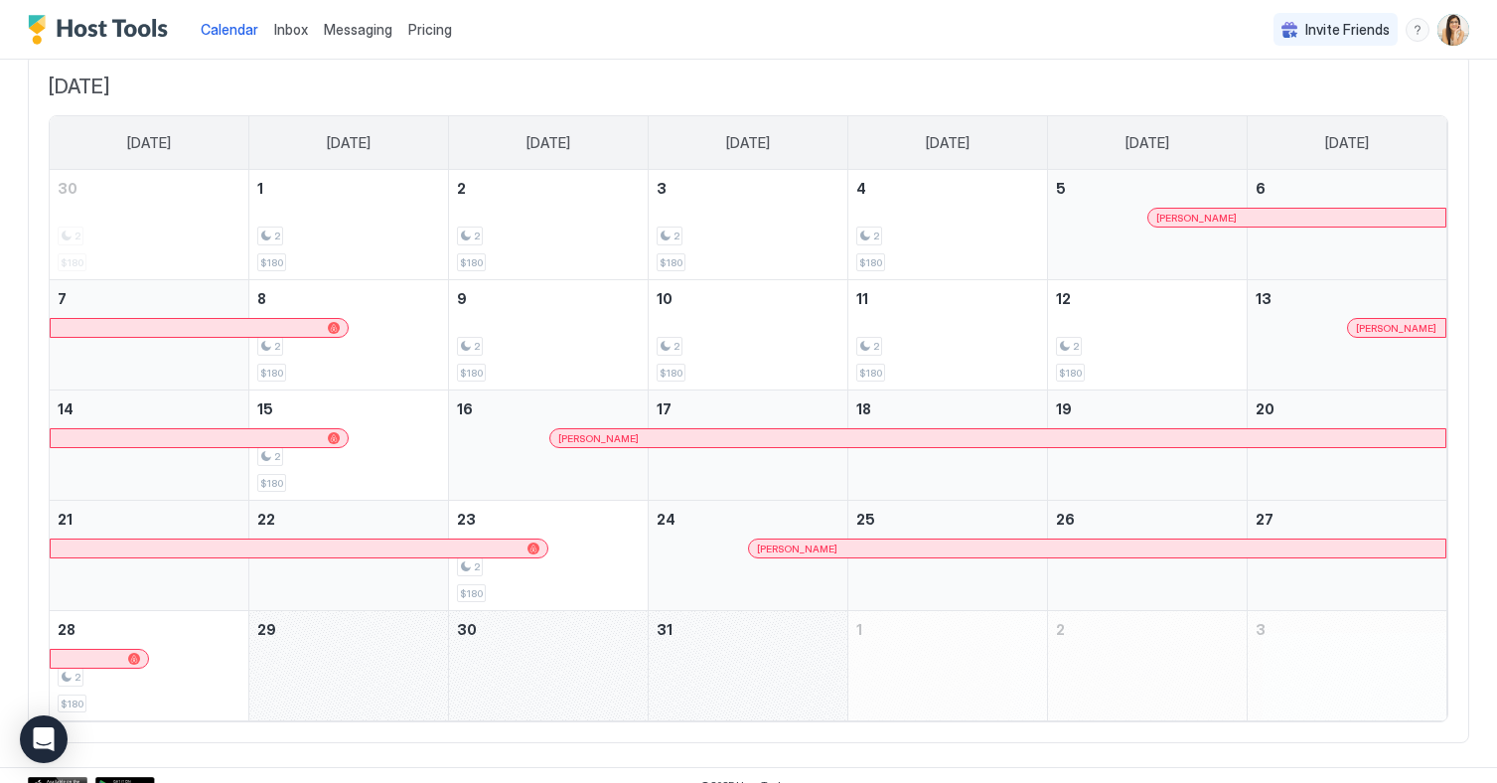
click at [940, 549] on div "[PERSON_NAME]" at bounding box center [1097, 548] width 680 height 13
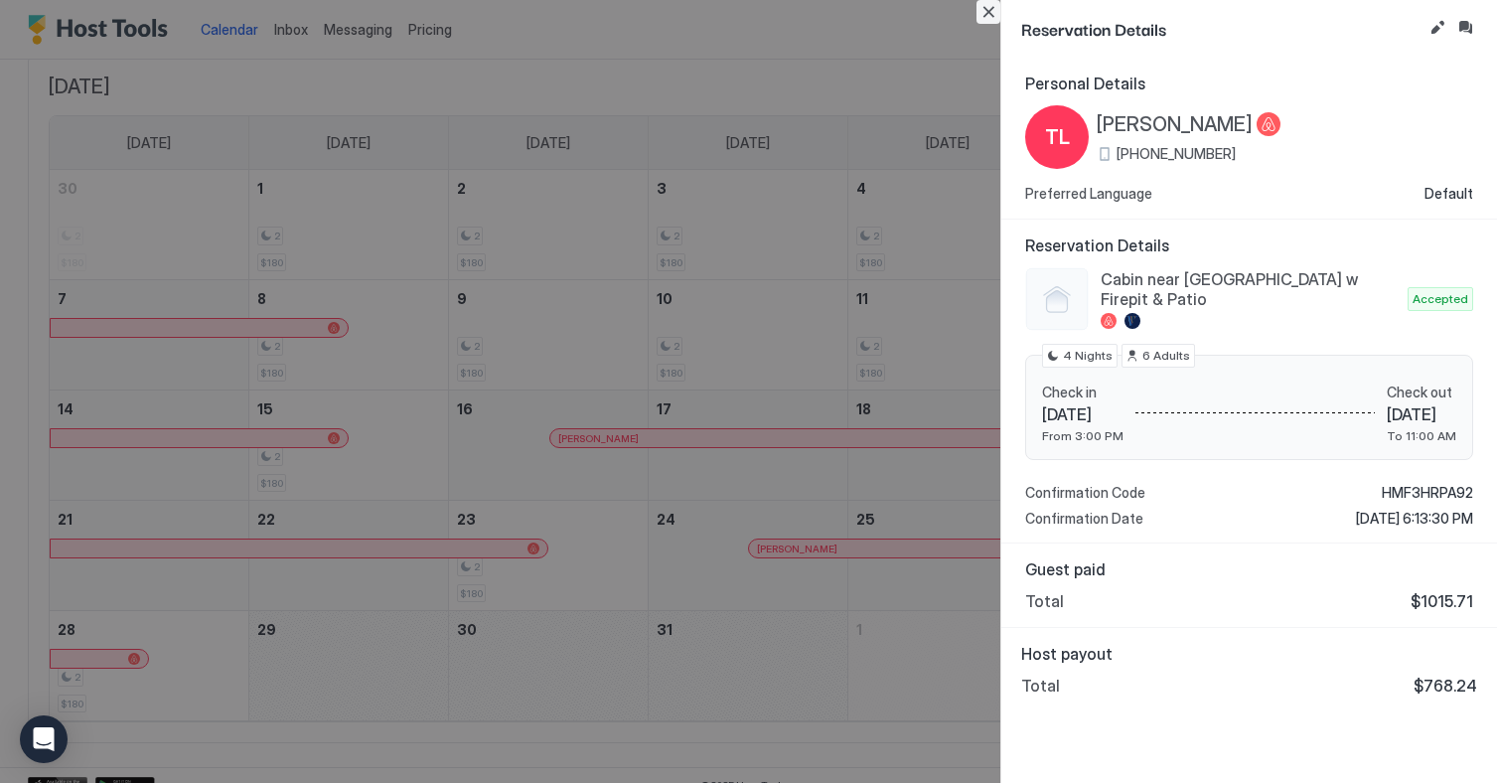
click at [984, 16] on button "Close" at bounding box center [988, 12] width 24 height 24
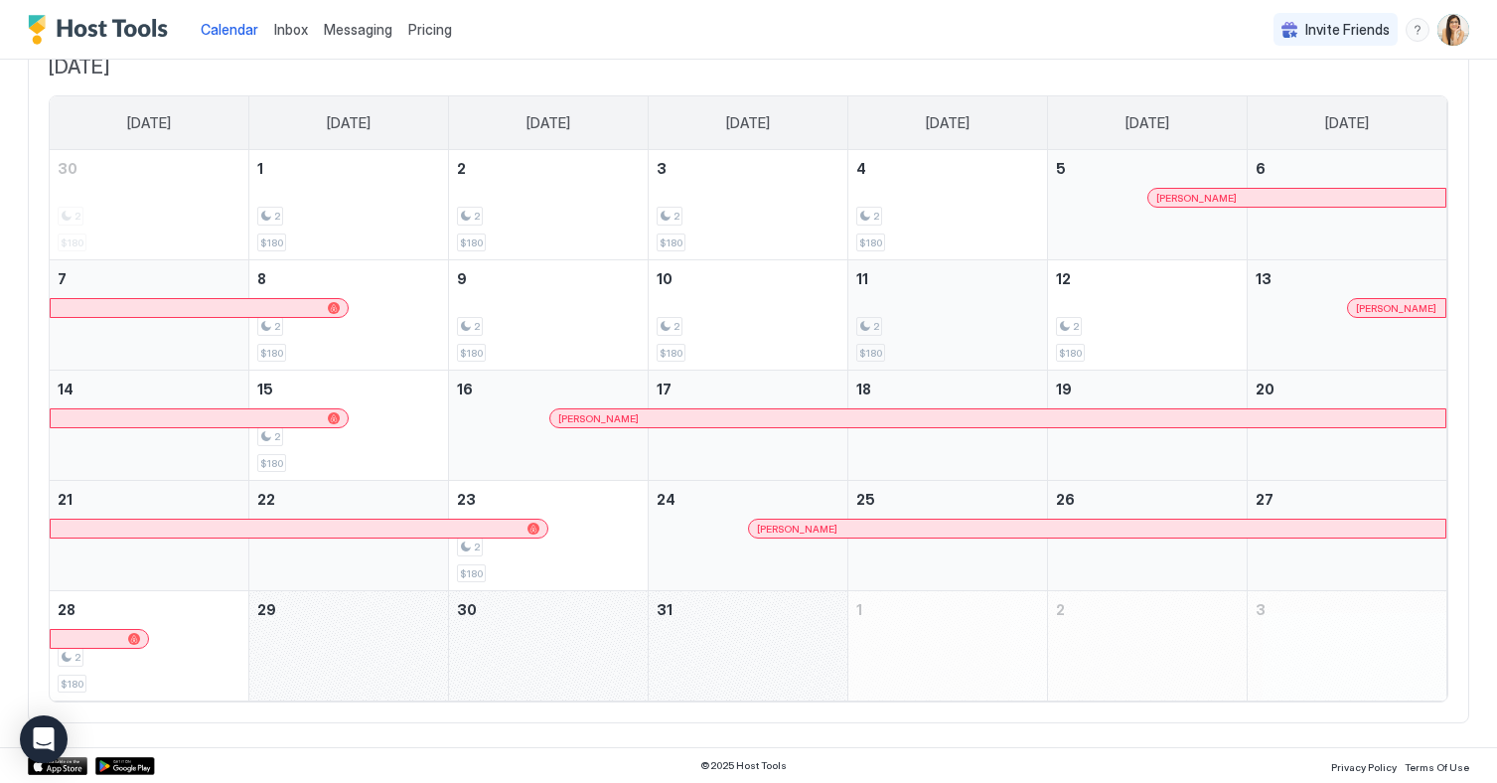
scroll to position [0, 0]
